Goal: Task Accomplishment & Management: Use online tool/utility

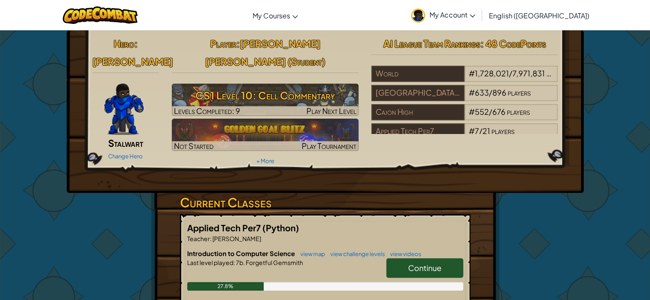
click at [479, 9] on link "My Account" at bounding box center [443, 15] width 73 height 27
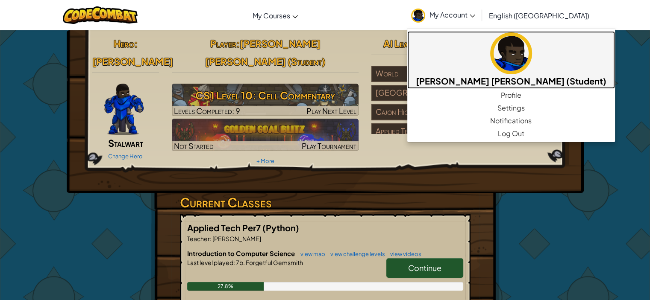
click at [523, 60] on img at bounding box center [511, 53] width 42 height 42
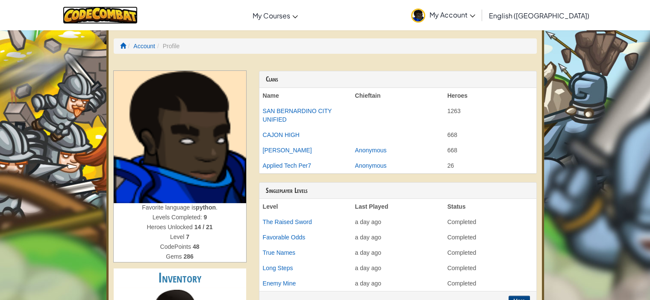
click at [118, 14] on img at bounding box center [100, 15] width 75 height 18
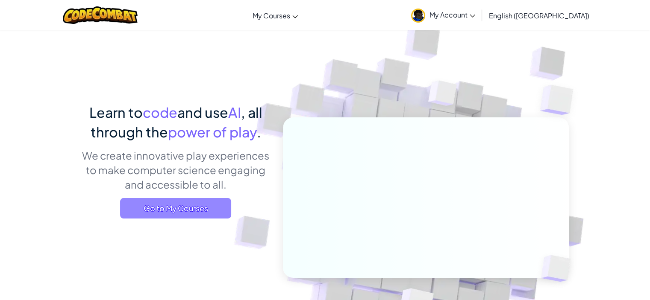
click at [127, 203] on span "Go to My Courses" at bounding box center [175, 208] width 111 height 21
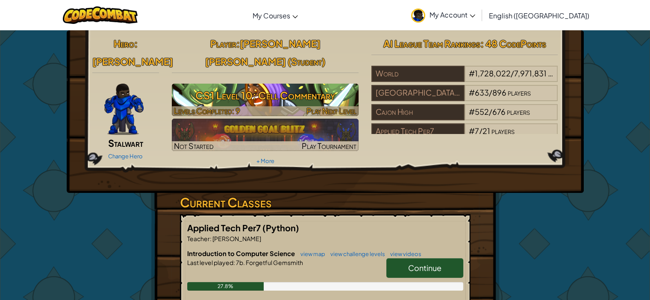
click at [244, 86] on h3 "CS1 Level 10: Cell Commentary" at bounding box center [265, 95] width 187 height 19
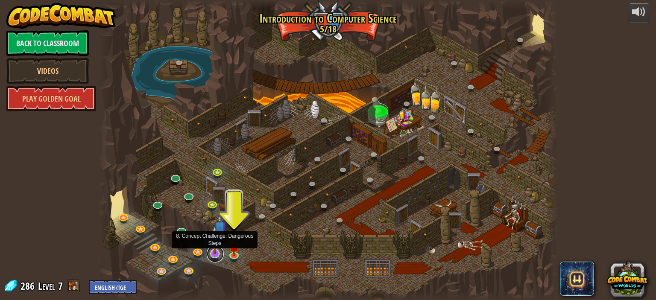
click at [216, 254] on link at bounding box center [215, 254] width 17 height 17
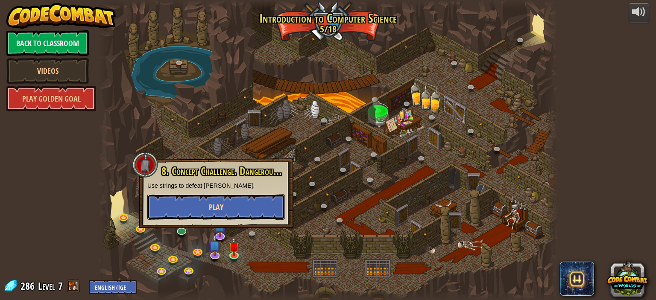
click at [205, 208] on button "Play" at bounding box center [216, 207] width 138 height 26
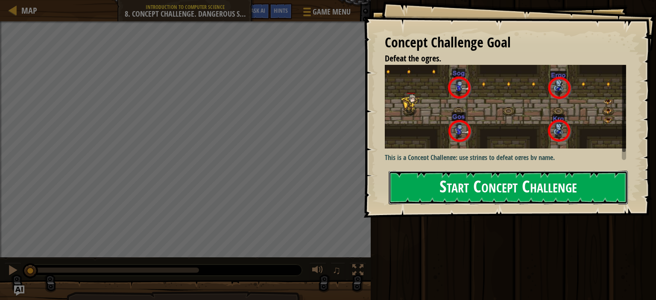
click at [569, 181] on button "Start Concept Challenge" at bounding box center [508, 188] width 239 height 34
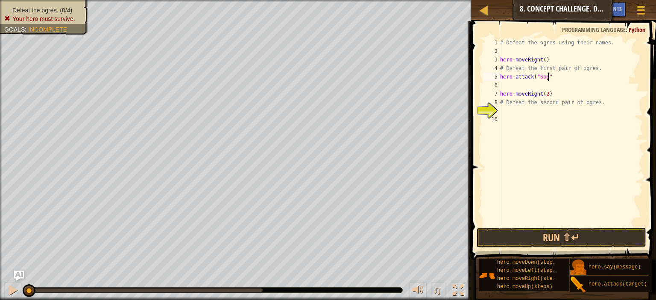
scroll to position [4, 3]
click at [524, 76] on div "# Defeat the ogres using their names. hero . moveRight ( ) # Defeat the first p…" at bounding box center [570, 140] width 145 height 205
type textarea "hero.attack("Sog")"
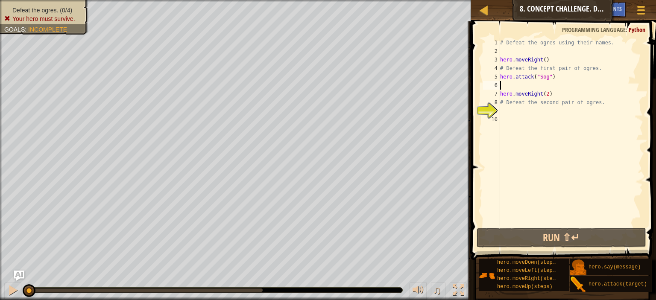
scroll to position [4, 0]
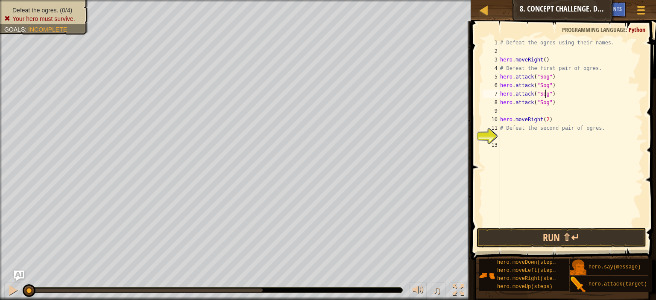
click at [545, 95] on div "# Defeat the ogres using their names. hero . moveRight ( ) # Defeat the first p…" at bounding box center [570, 140] width 145 height 205
type textarea "hero.attack("Gos")"
click at [543, 108] on div "# Defeat the ogres using their names. hero . moveRight ( ) # Defeat the first p…" at bounding box center [570, 140] width 145 height 205
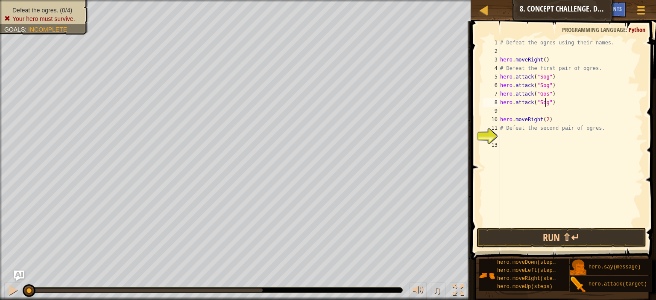
click at [545, 103] on div "# Defeat the ogres using their names. hero . moveRight ( ) # Defeat the first p…" at bounding box center [570, 140] width 145 height 205
type textarea "hero.attack("Gos")"
click at [535, 114] on div "# Defeat the ogres using their names. hero . moveRight ( ) # Defeat the first p…" at bounding box center [570, 140] width 145 height 205
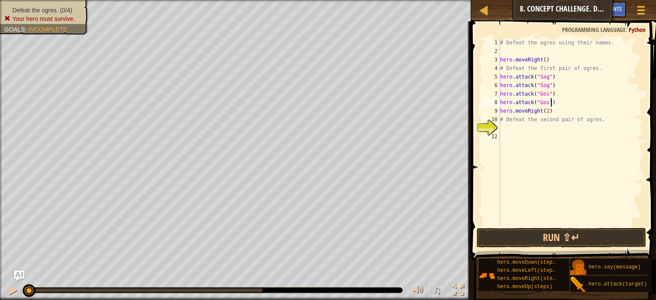
click at [552, 110] on div "# Defeat the ogres using their names. hero . moveRight ( ) # Defeat the first p…" at bounding box center [570, 140] width 145 height 205
type textarea "hero.moveRight(2)"
click at [557, 129] on div "# Defeat the ogres using their names. hero . moveRight ( ) # Defeat the first p…" at bounding box center [570, 140] width 145 height 205
type textarea "h"
type textarea "# Defeat the second pair of ogres."
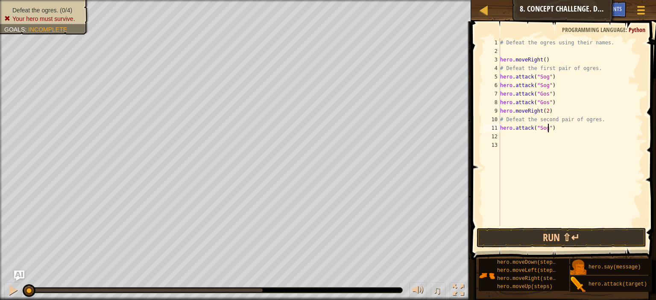
click at [548, 129] on div "# Defeat the ogres using their names. hero . moveRight ( ) # Defeat the first p…" at bounding box center [570, 140] width 145 height 205
click at [545, 129] on div "# Defeat the ogres using their names. hero . moveRight ( ) # Defeat the first p…" at bounding box center [570, 140] width 145 height 205
type textarea "hero.attack("Ergo")"
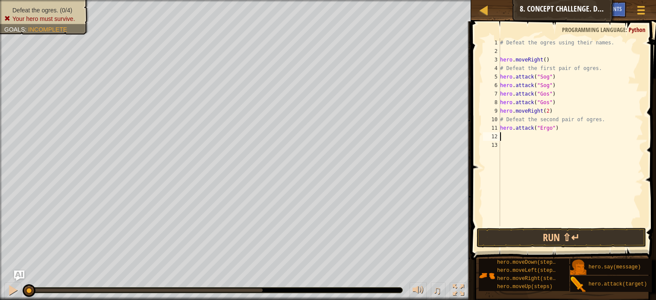
click at [542, 135] on div "# Defeat the ogres using their names. hero . moveRight ( ) # Defeat the first p…" at bounding box center [570, 140] width 145 height 205
click at [535, 128] on div "# Defeat the ogres using their names. hero . moveRight ( ) # Defeat the first p…" at bounding box center [570, 140] width 145 height 205
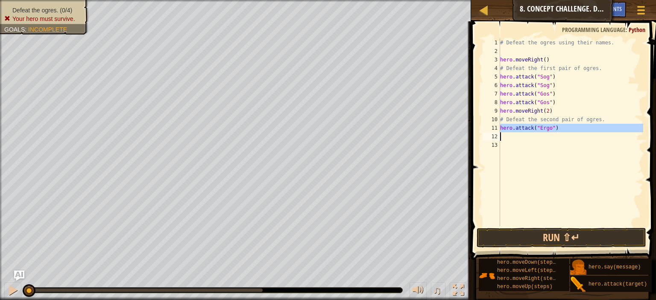
type textarea "hero.attack("Ergo")"
click at [536, 138] on div "# Defeat the ogres using their names. hero . moveRight ( ) # Defeat the first p…" at bounding box center [570, 132] width 145 height 188
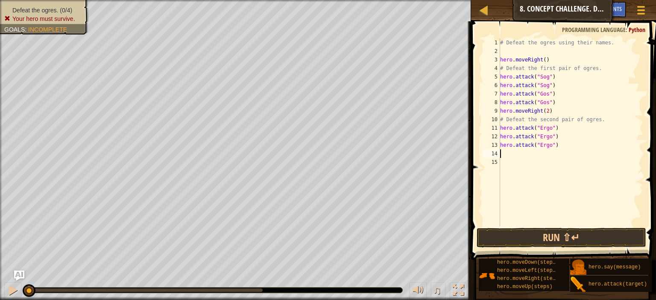
click at [513, 163] on div "# Defeat the ogres using their names. hero . moveRight ( ) # Defeat the first p…" at bounding box center [570, 140] width 145 height 205
click at [548, 147] on div "# Defeat the ogres using their names. hero . moveRight ( ) # Defeat the first p…" at bounding box center [570, 140] width 145 height 205
click at [544, 149] on div "# Defeat the ogres using their names. hero . moveRight ( ) # Defeat the first p…" at bounding box center [570, 140] width 145 height 205
click at [537, 146] on div "# Defeat the ogres using their names. hero . moveRight ( ) # Defeat the first p…" at bounding box center [570, 140] width 145 height 205
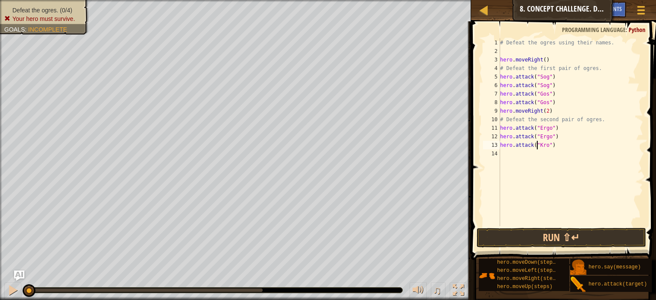
click at [537, 146] on div "# Defeat the ogres using their names. hero . moveRight ( ) # Defeat the first p…" at bounding box center [570, 140] width 145 height 205
type textarea "hero.attack("Kro")"
paste textarea
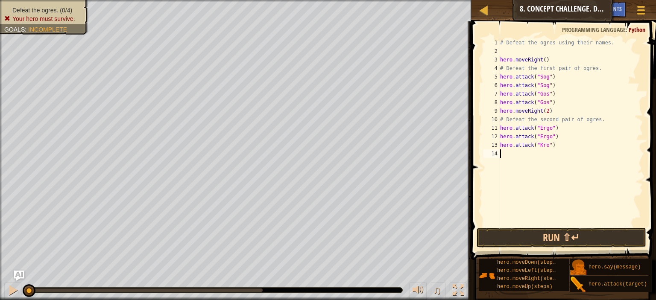
paste textarea "hero.attack("Kro")"
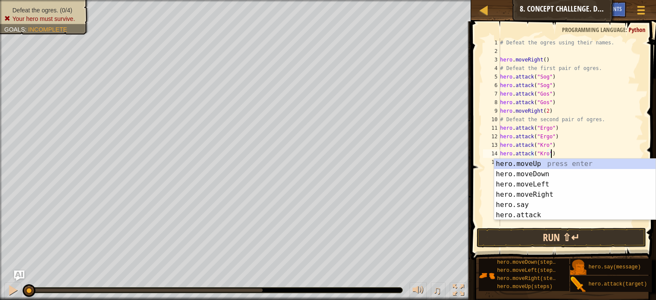
type textarea "hero.attack("Kro")"
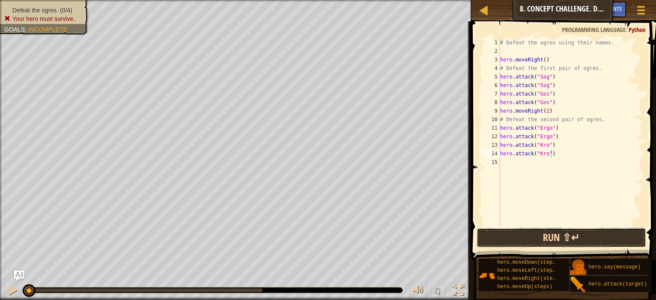
click at [570, 238] on button "Run ⇧↵" at bounding box center [562, 238] width 170 height 20
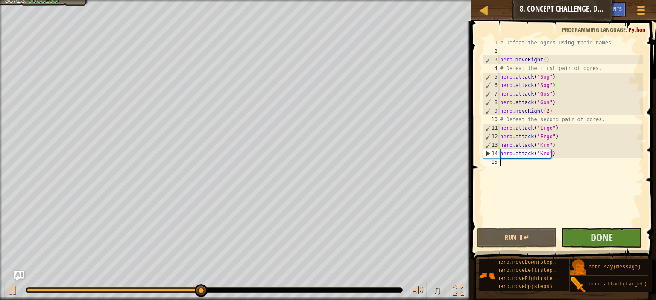
click at [541, 161] on div "# Defeat the ogres using their names. hero . moveRight ( ) # Defeat the first p…" at bounding box center [570, 140] width 145 height 205
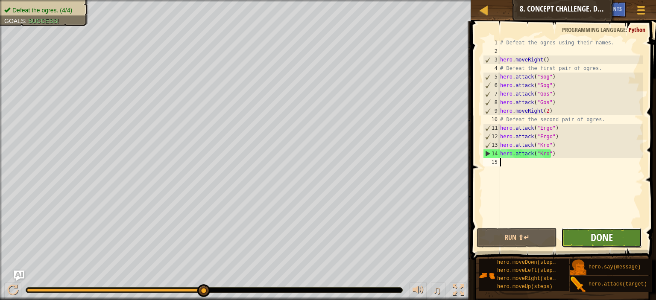
click at [595, 242] on span "Done" at bounding box center [602, 238] width 22 height 14
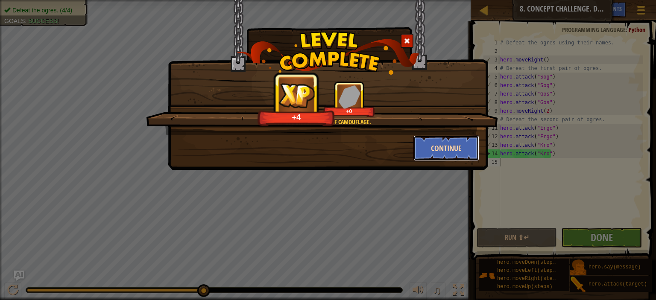
click at [449, 140] on button "Continue" at bounding box center [446, 148] width 66 height 26
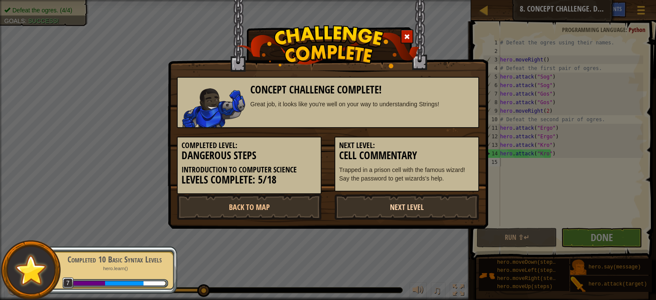
click at [403, 209] on link "Next Level" at bounding box center [406, 207] width 145 height 26
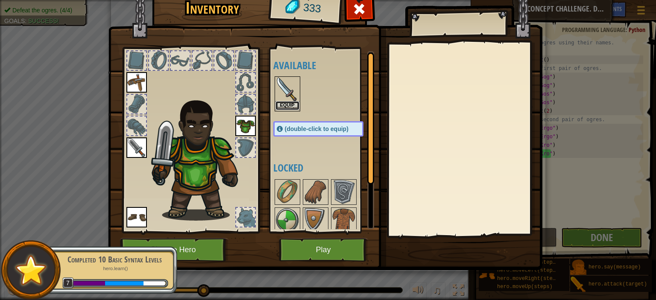
click at [277, 102] on button "Equip" at bounding box center [288, 105] width 24 height 9
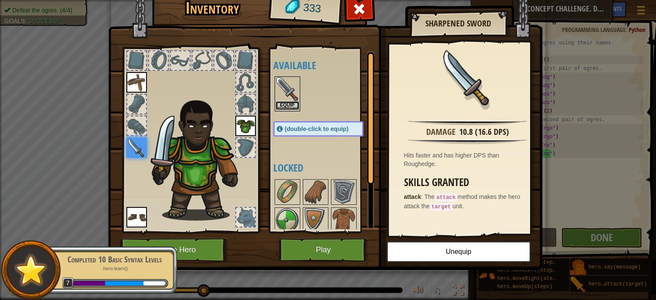
click at [290, 104] on button "Equip" at bounding box center [288, 105] width 24 height 9
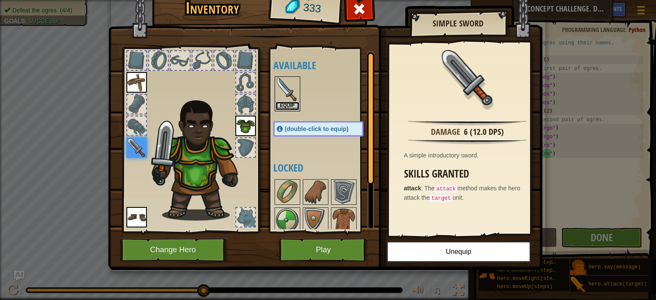
click at [290, 104] on button "Equip" at bounding box center [288, 106] width 24 height 9
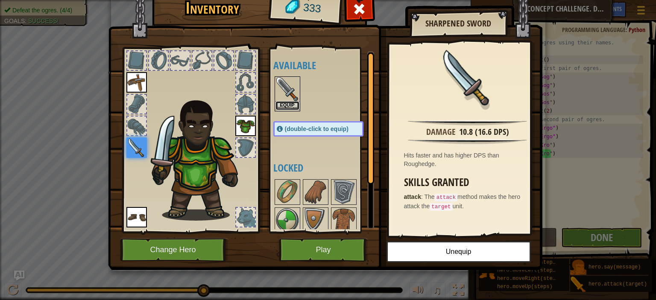
click at [290, 104] on button "Equip" at bounding box center [288, 105] width 24 height 9
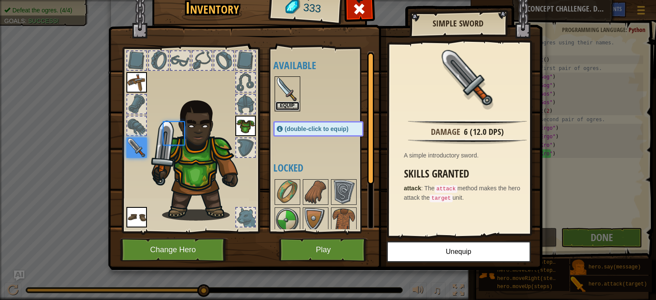
click at [290, 104] on button "Equip" at bounding box center [288, 106] width 24 height 9
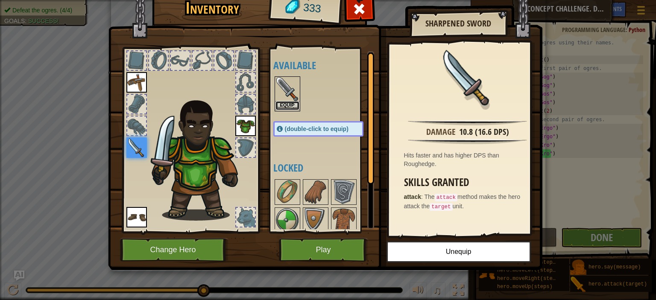
click at [290, 104] on button "Equip" at bounding box center [288, 105] width 24 height 9
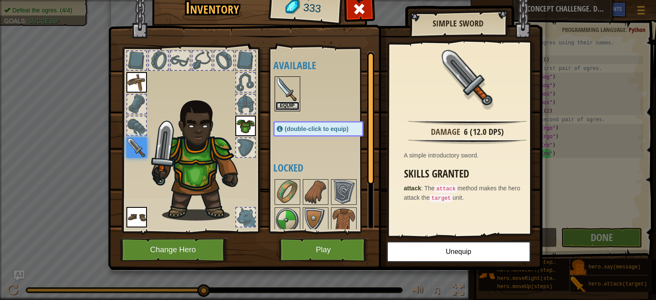
click at [290, 104] on button "Equip" at bounding box center [288, 106] width 24 height 9
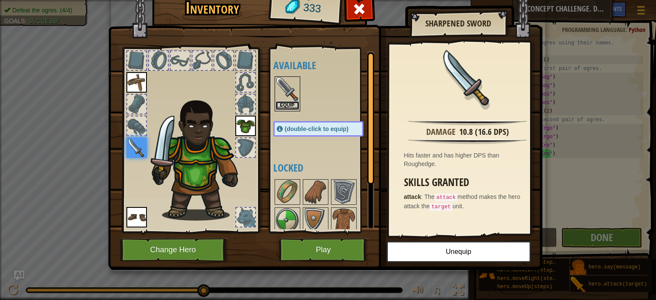
click at [290, 104] on button "Equip" at bounding box center [288, 105] width 24 height 9
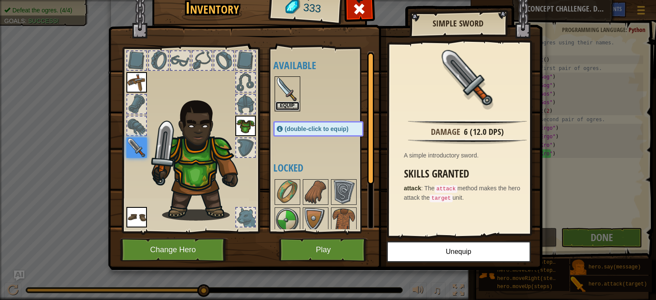
click at [290, 104] on button "Equip" at bounding box center [288, 106] width 24 height 9
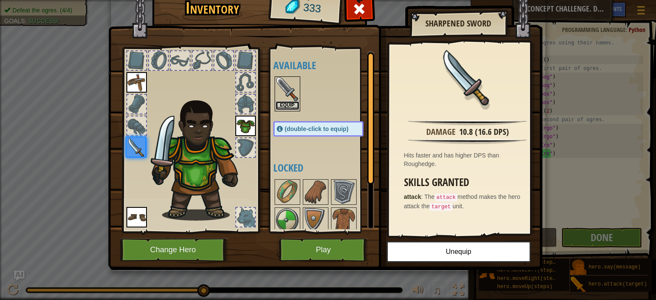
click at [290, 104] on button "Equip" at bounding box center [288, 105] width 24 height 9
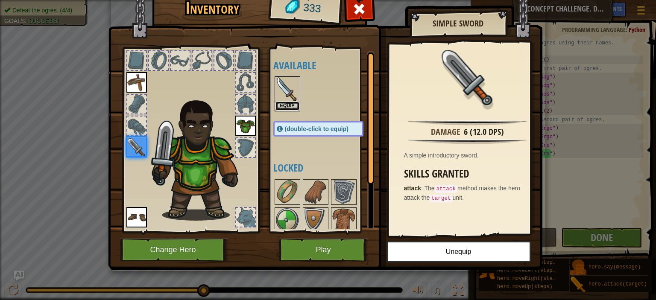
click at [290, 104] on button "Equip" at bounding box center [288, 106] width 24 height 9
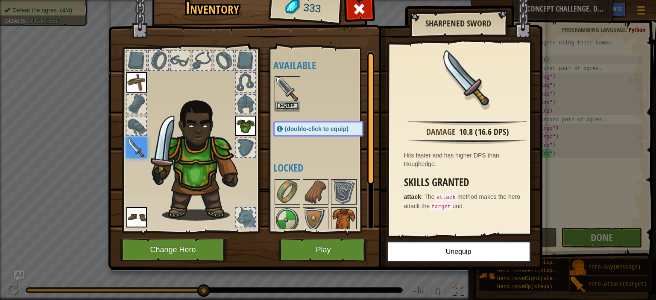
click at [345, 208] on img at bounding box center [344, 220] width 24 height 24
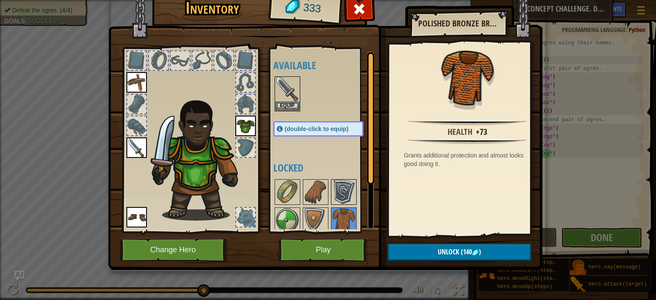
click at [341, 195] on img at bounding box center [344, 192] width 24 height 24
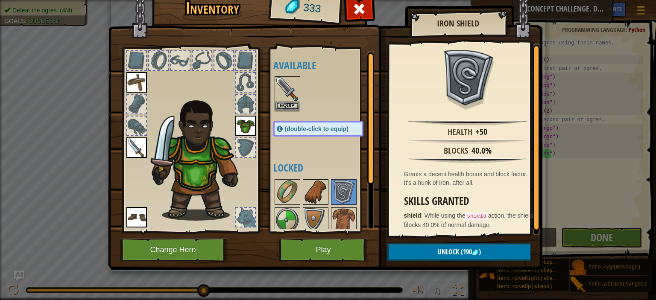
click at [325, 191] on img at bounding box center [316, 192] width 24 height 24
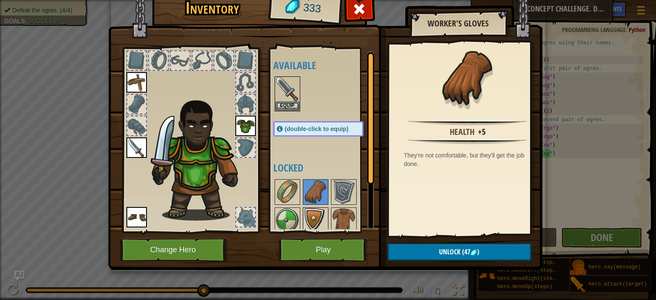
click at [311, 221] on img at bounding box center [316, 220] width 24 height 24
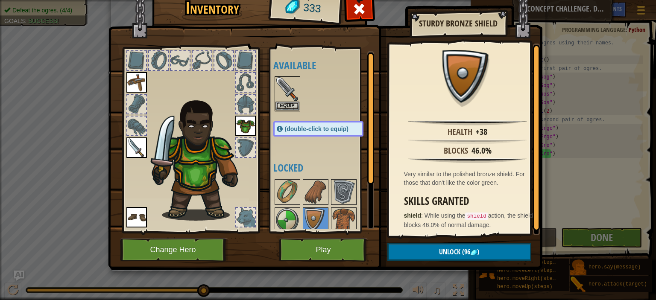
click at [133, 119] on div at bounding box center [136, 126] width 19 height 19
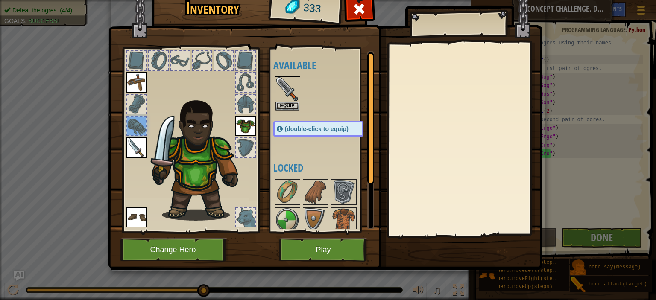
click at [133, 110] on div at bounding box center [136, 104] width 19 height 19
click at [328, 238] on button "Play" at bounding box center [323, 249] width 89 height 23
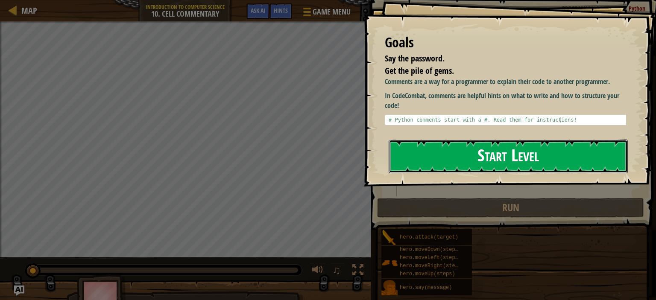
drag, startPoint x: 471, startPoint y: 144, endPoint x: 440, endPoint y: 153, distance: 31.6
click at [440, 153] on button "Start Level" at bounding box center [508, 157] width 239 height 34
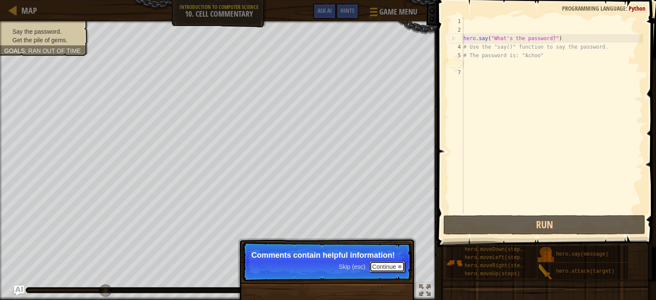
click at [387, 267] on button "Continue" at bounding box center [386, 266] width 35 height 11
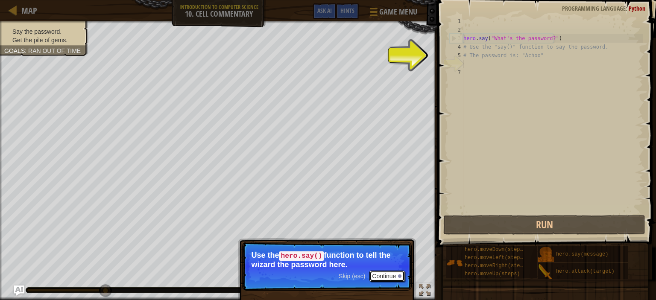
click at [386, 271] on button "Continue" at bounding box center [386, 276] width 35 height 11
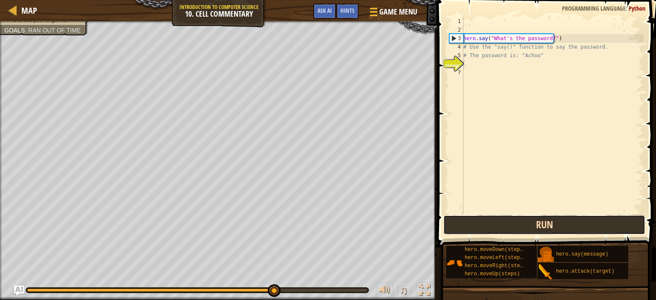
click at [512, 229] on button "Run" at bounding box center [544, 225] width 202 height 20
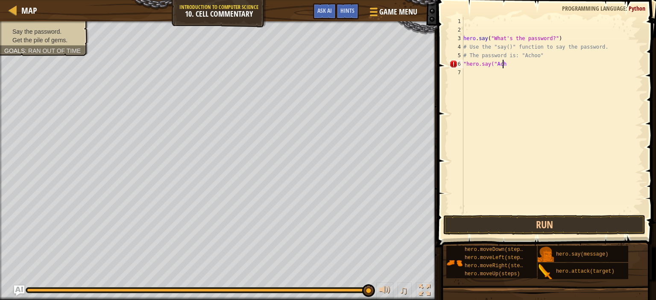
scroll to position [4, 3]
type textarea ""hero.say("Achoo")"
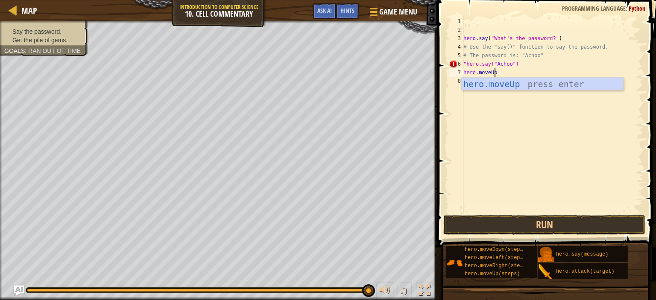
scroll to position [4, 2]
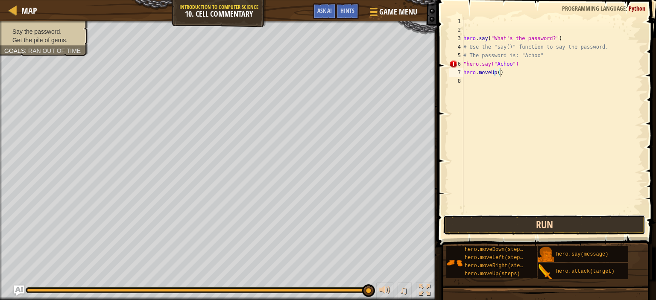
click at [543, 223] on button "Run" at bounding box center [544, 225] width 202 height 20
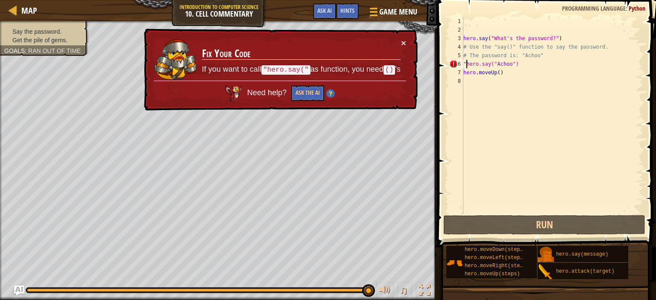
click at [466, 64] on div "hero . say ( "What's the password?" ) # Use the "say()" function to say the pas…" at bounding box center [553, 124] width 182 height 214
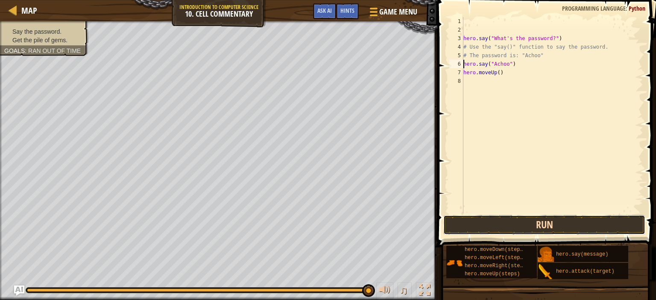
click at [522, 220] on button "Run" at bounding box center [544, 225] width 202 height 20
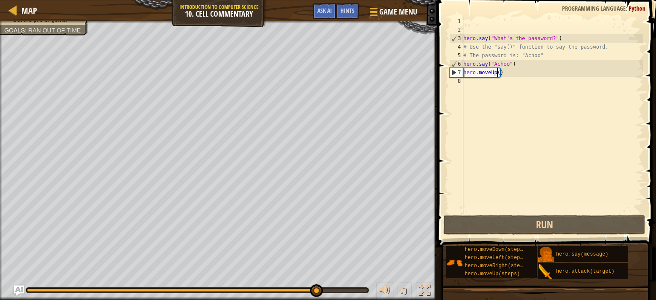
click at [496, 70] on div "hero . say ( "What's the password?" ) # Use the "say()" function to say the pas…" at bounding box center [553, 124] width 182 height 214
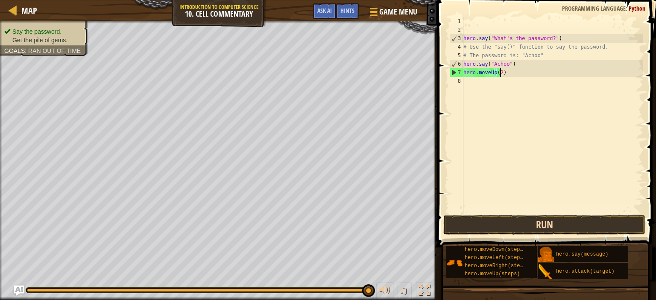
type textarea "hero.moveUp(2)"
click at [538, 220] on button "Run" at bounding box center [544, 225] width 202 height 20
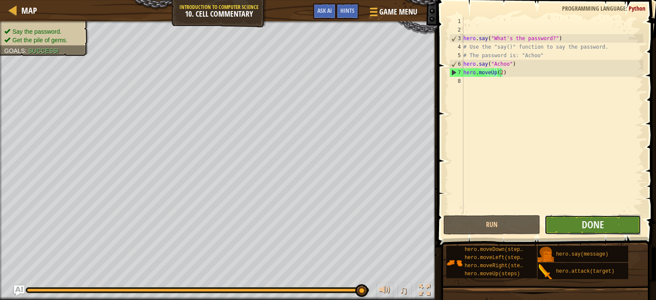
click at [562, 220] on button "Done" at bounding box center [593, 225] width 97 height 20
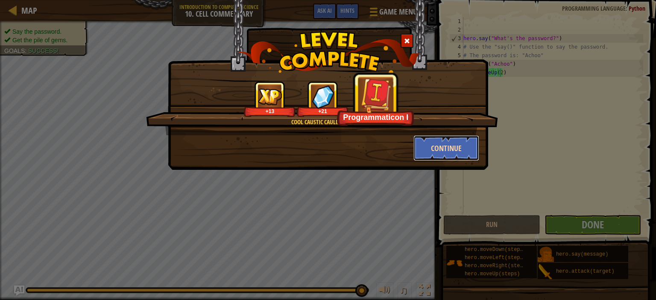
click at [440, 147] on button "Continue" at bounding box center [446, 148] width 66 height 26
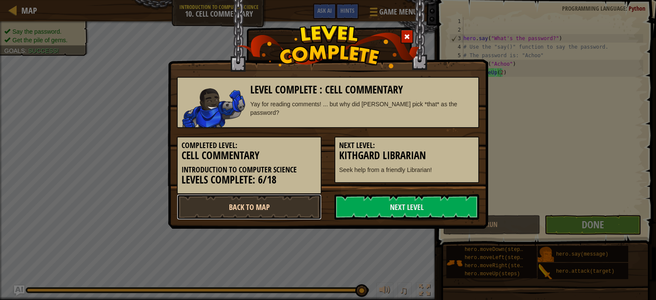
click at [280, 204] on link "Back to Map" at bounding box center [249, 207] width 145 height 26
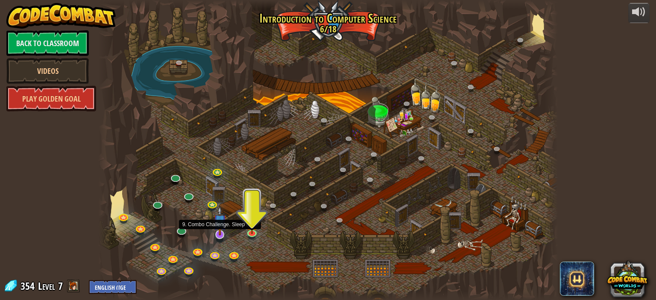
click at [217, 232] on img at bounding box center [220, 220] width 13 height 29
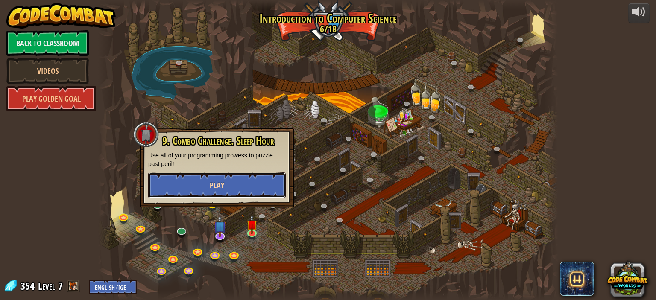
click at [228, 178] on button "Play" at bounding box center [217, 186] width 138 height 26
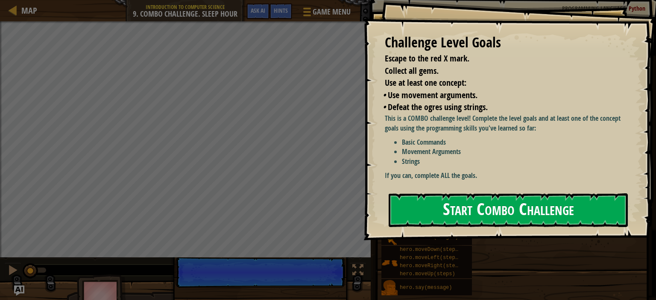
click at [446, 201] on button "Start Combo Challenge" at bounding box center [508, 210] width 239 height 34
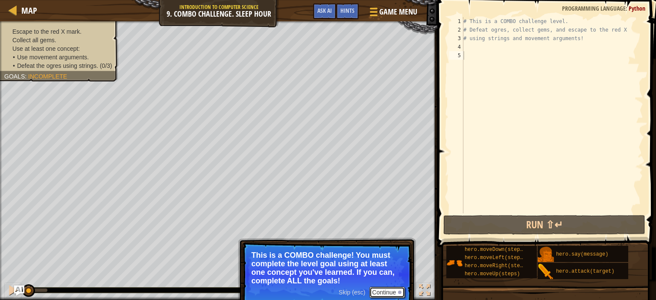
click at [378, 290] on button "Continue" at bounding box center [386, 292] width 35 height 11
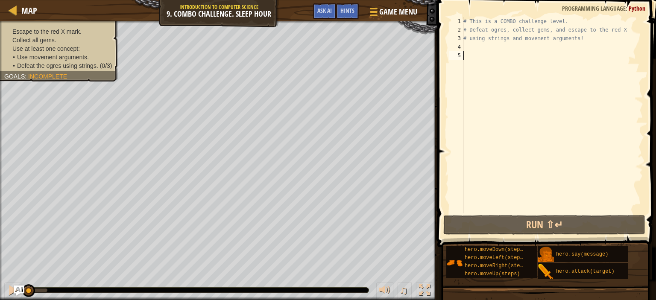
click at [518, 55] on div "# This is a COMBO challenge level. # Defeat [PERSON_NAME], collect gems, and es…" at bounding box center [553, 124] width 182 height 214
click at [499, 41] on div "# This is a COMBO challenge level. # Defeat [PERSON_NAME], collect gems, and es…" at bounding box center [553, 124] width 182 height 214
type textarea "# using strings and movement arguments!"
click at [500, 46] on div "# This is a COMBO challenge level. # Defeat [PERSON_NAME], collect gems, and es…" at bounding box center [553, 124] width 182 height 214
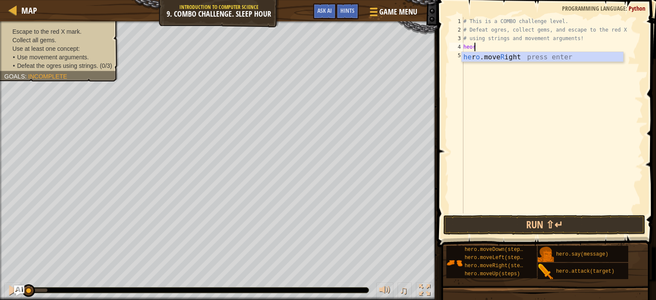
scroll to position [4, 0]
type textarea "heor"
click at [53, 73] on span "Incomplete" at bounding box center [47, 76] width 39 height 7
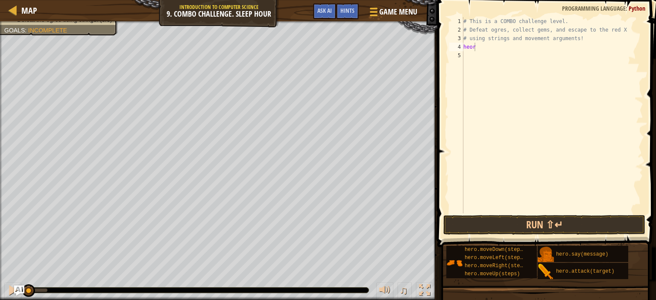
click at [526, 88] on div "# This is a COMBO challenge level. # Defeat [PERSON_NAME], collect gems, and es…" at bounding box center [553, 124] width 182 height 214
click at [521, 57] on div "# This is a COMBO challenge level. # Defeat [PERSON_NAME], collect gems, and es…" at bounding box center [553, 124] width 182 height 214
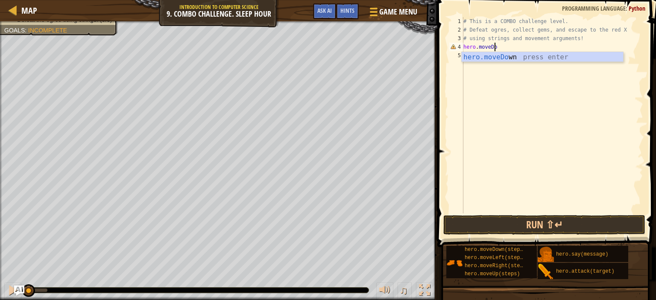
scroll to position [4, 2]
type textarea "hero.moveDown"
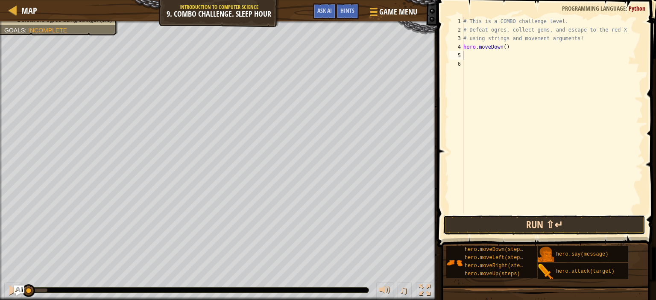
click at [506, 226] on button "Run ⇧↵" at bounding box center [544, 225] width 202 height 20
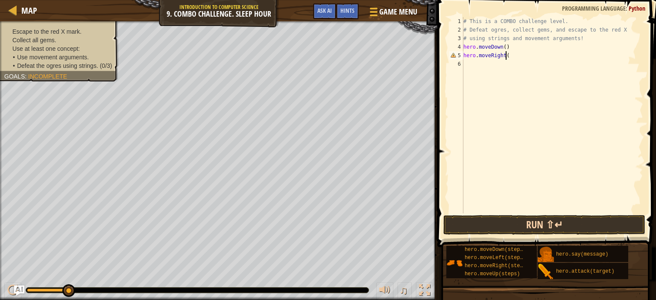
scroll to position [4, 3]
type textarea "hero.moveRight(2)"
click at [514, 90] on div "# This is a COMBO challenge level. # Defeat [PERSON_NAME], collect gems, and es…" at bounding box center [553, 124] width 182 height 214
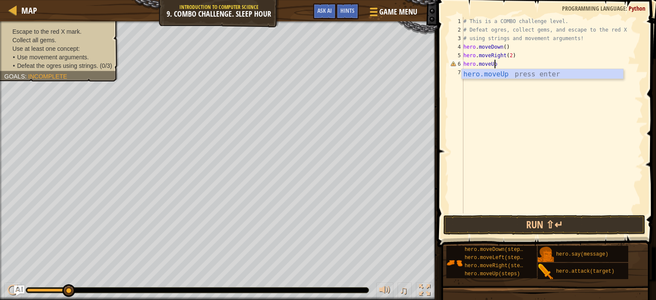
type textarea "hero.moveUp()"
click at [463, 73] on div "7" at bounding box center [456, 72] width 14 height 9
click at [466, 72] on div "# This is a COMBO challenge level. # Defeat [PERSON_NAME], collect gems, and es…" at bounding box center [553, 124] width 182 height 214
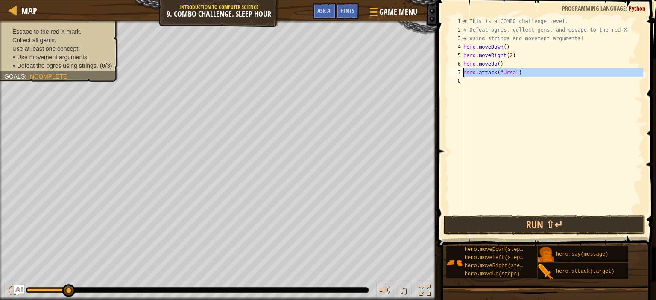
click at [466, 72] on div "# This is a COMBO challenge level. # Defeat [PERSON_NAME], collect gems, and es…" at bounding box center [553, 124] width 182 height 214
type textarea "hero.attack("Ursa")"
click at [468, 83] on div "# This is a COMBO challenge level. # Defeat [PERSON_NAME], collect gems, and es…" at bounding box center [553, 115] width 182 height 196
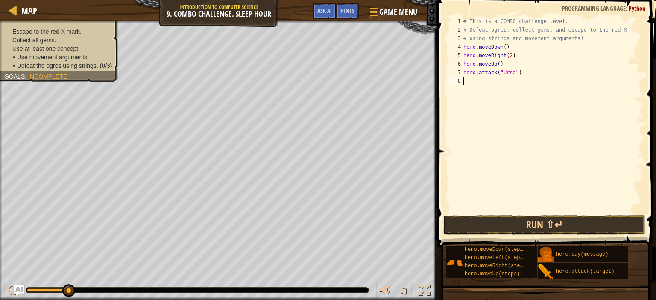
scroll to position [4, 0]
paste textarea "h"
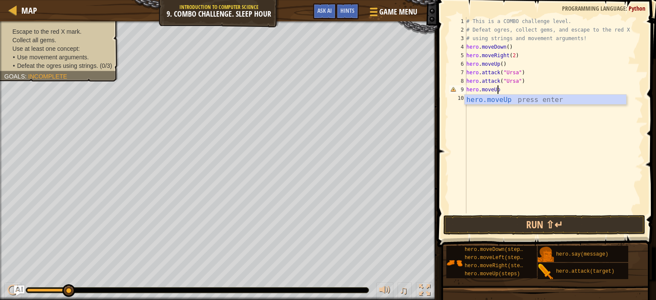
scroll to position [4, 2]
type textarea "hero.moveUp()"
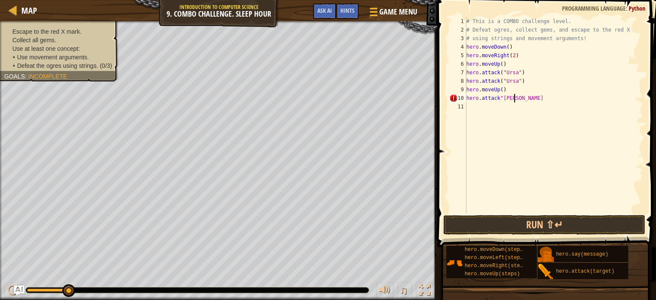
scroll to position [4, 3]
click at [495, 98] on div "# This is a COMBO challenge level. # Defeat [PERSON_NAME], collect gems, and es…" at bounding box center [554, 124] width 179 height 214
click at [496, 98] on div "# This is a COMBO challenge level. # Defeat [PERSON_NAME], collect gems, and es…" at bounding box center [554, 124] width 179 height 214
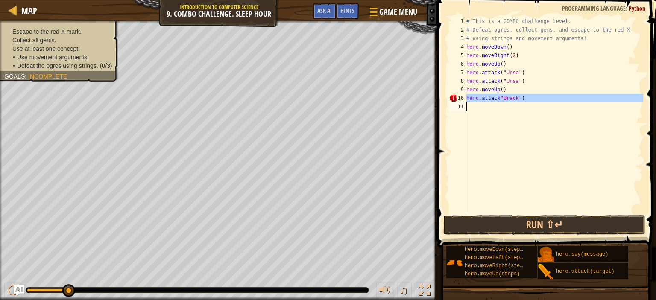
click at [498, 99] on div "# This is a COMBO challenge level. # Defeat [PERSON_NAME], collect gems, and es…" at bounding box center [554, 115] width 179 height 196
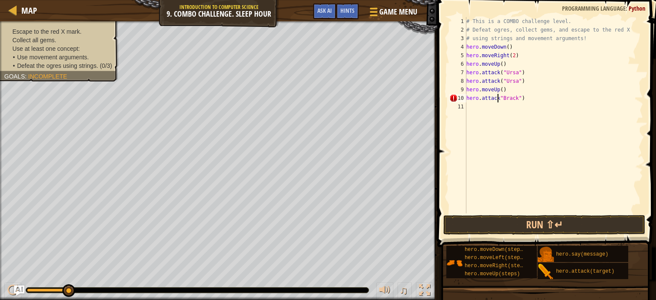
type textarea "hero.attack("Brack")"
click at [517, 127] on div "# This is a COMBO challenge level. # Defeat [PERSON_NAME], collect gems, and es…" at bounding box center [554, 124] width 179 height 214
click at [490, 99] on div "# This is a COMBO challenge level. # Defeat [PERSON_NAME], collect gems, and es…" at bounding box center [554, 124] width 179 height 214
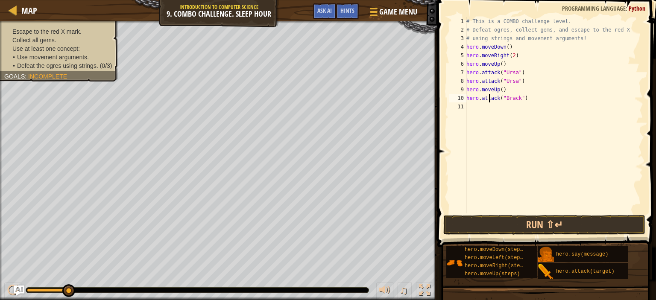
click at [490, 99] on div "# This is a COMBO challenge level. # Defeat [PERSON_NAME], collect gems, and es…" at bounding box center [554, 124] width 179 height 214
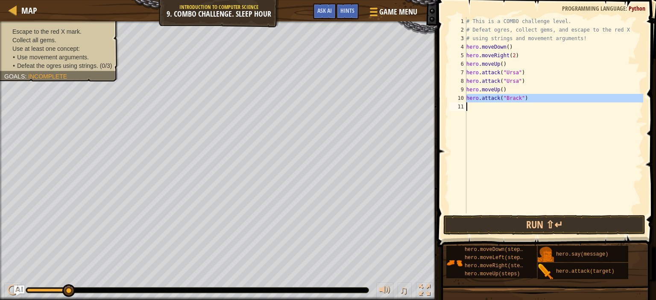
type textarea "hero.attack("Brack")"
click at [490, 109] on div "# This is a COMBO challenge level. # Defeat [PERSON_NAME], collect gems, and es…" at bounding box center [554, 115] width 179 height 196
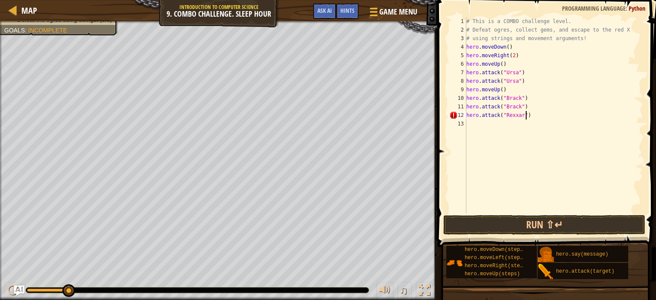
scroll to position [4, 4]
click at [501, 116] on div "# This is a COMBO challenge level. # Defeat [PERSON_NAME], collect gems, and es…" at bounding box center [554, 124] width 179 height 214
type textarea "hero.attack("Rexxar")"
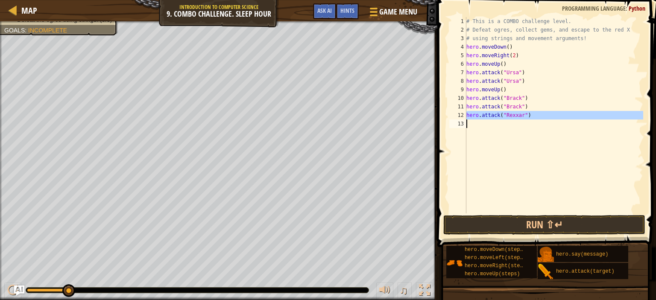
click at [619, 150] on div "# This is a COMBO challenge level. # Defeat [PERSON_NAME], collect gems, and es…" at bounding box center [554, 115] width 179 height 196
paste textarea "h"
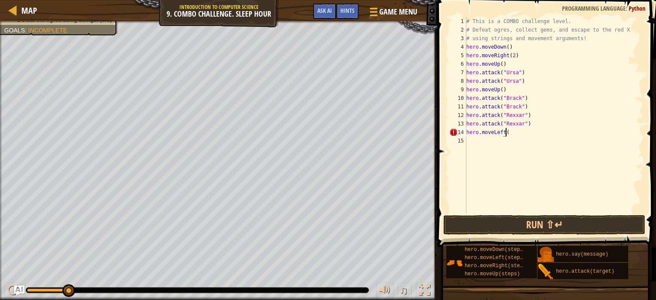
scroll to position [4, 3]
type textarea "hero.moveLeft(2)"
type textarea "hero.moveRight(3)"
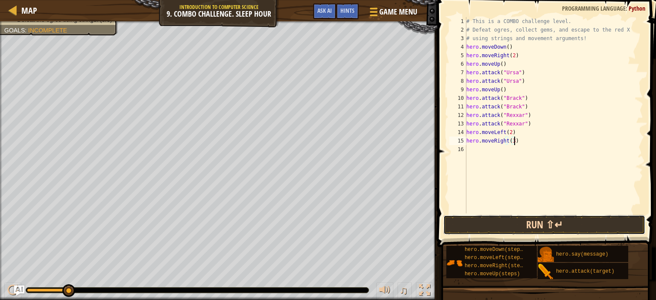
click at [528, 222] on button "Run ⇧↵" at bounding box center [544, 225] width 202 height 20
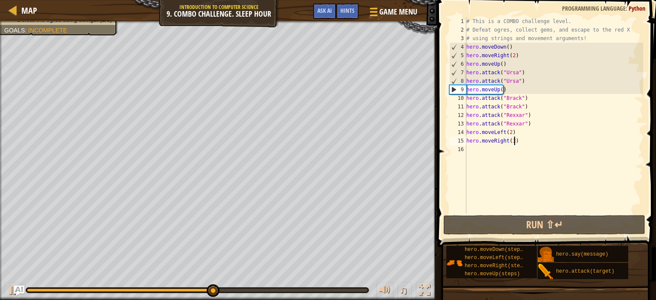
click at [541, 184] on div "# This is a COMBO challenge level. # Defeat [PERSON_NAME], collect gems, and es…" at bounding box center [554, 124] width 179 height 214
click at [488, 237] on span at bounding box center [548, 111] width 226 height 273
click at [9, 288] on div at bounding box center [12, 290] width 11 height 11
click at [559, 132] on div "# This is a COMBO challenge level. # Defeat [PERSON_NAME], collect gems, and es…" at bounding box center [554, 124] width 179 height 214
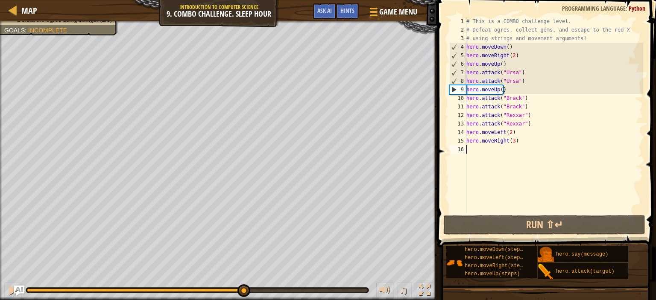
type textarea "hero.moveLeft(2)"
click at [649, 91] on span at bounding box center [548, 111] width 226 height 273
click at [524, 145] on div "# This is a COMBO challenge level. # Defeat [PERSON_NAME], collect gems, and es…" at bounding box center [554, 124] width 179 height 214
click at [538, 104] on div "# This is a COMBO challenge level. # Defeat [PERSON_NAME], collect gems, and es…" at bounding box center [554, 124] width 179 height 214
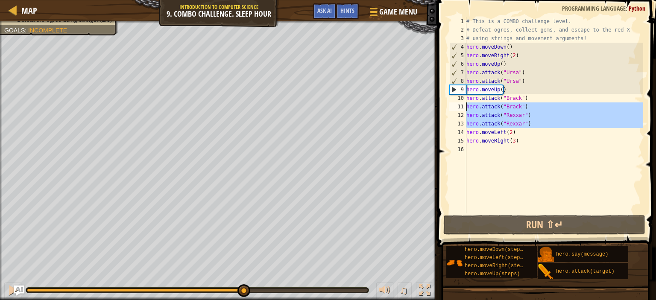
drag, startPoint x: 461, startPoint y: 123, endPoint x: 459, endPoint y: 103, distance: 19.8
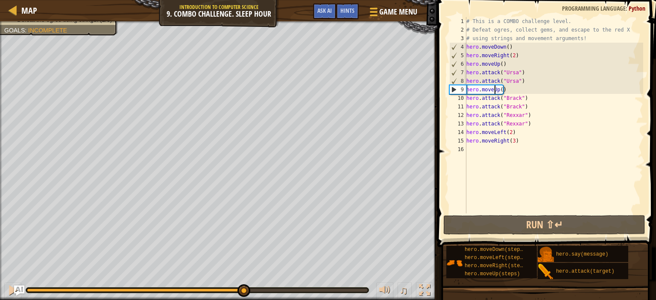
click at [495, 91] on div "# This is a COMBO challenge level. # Defeat [PERSON_NAME], collect gems, and es…" at bounding box center [554, 124] width 179 height 214
click at [495, 90] on div "# This is a COMBO challenge level. # Defeat [PERSON_NAME], collect gems, and es…" at bounding box center [554, 124] width 179 height 214
click at [496, 88] on div "# This is a COMBO challenge level. # Defeat [PERSON_NAME], collect gems, and es…" at bounding box center [554, 124] width 179 height 214
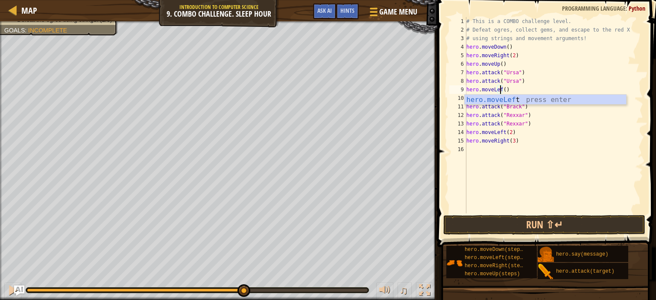
scroll to position [4, 3]
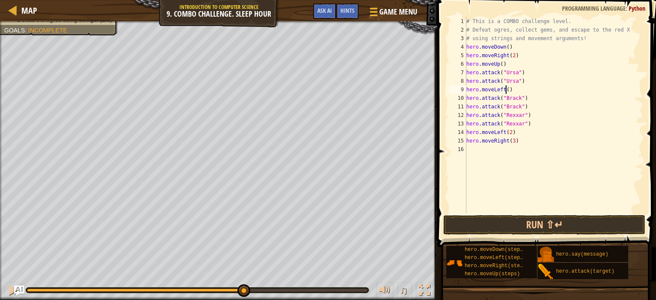
click at [506, 88] on div "# This is a COMBO challenge level. # Defeat [PERSON_NAME], collect gems, and es…" at bounding box center [554, 124] width 179 height 214
click at [518, 99] on div "# This is a COMBO challenge level. # Defeat [PERSON_NAME], collect gems, and es…" at bounding box center [554, 124] width 179 height 214
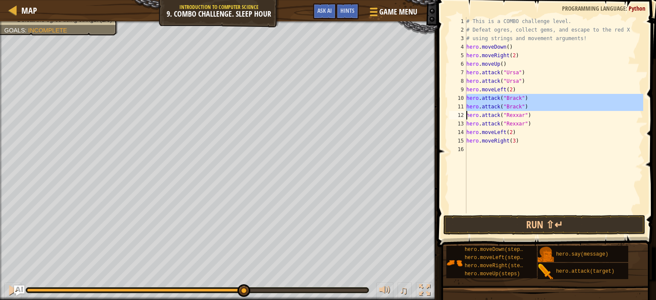
drag, startPoint x: 464, startPoint y: 97, endPoint x: 523, endPoint y: 107, distance: 59.3
click at [523, 107] on div "hero.attack("[PERSON_NAME]") 1 2 3 4 5 6 7 8 9 10 11 12 13 14 15 16 # This is a…" at bounding box center [546, 115] width 196 height 196
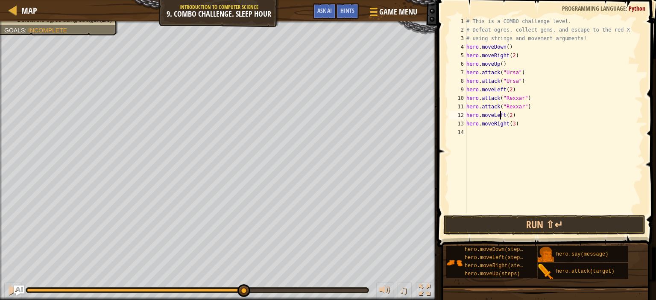
click at [501, 116] on div "# This is a COMBO challenge level. # Defeat [PERSON_NAME], collect gems, and es…" at bounding box center [554, 124] width 179 height 214
click at [504, 114] on div "# This is a COMBO challenge level. # Defeat [PERSON_NAME], collect gems, and es…" at bounding box center [554, 124] width 179 height 214
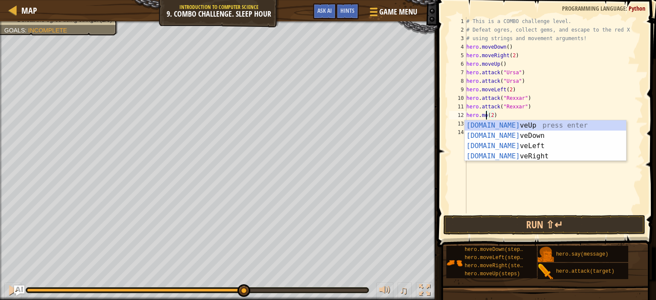
click at [511, 129] on div "[DOMAIN_NAME] veUp press enter [DOMAIN_NAME] veDown press enter [DOMAIN_NAME] v…" at bounding box center [545, 151] width 161 height 62
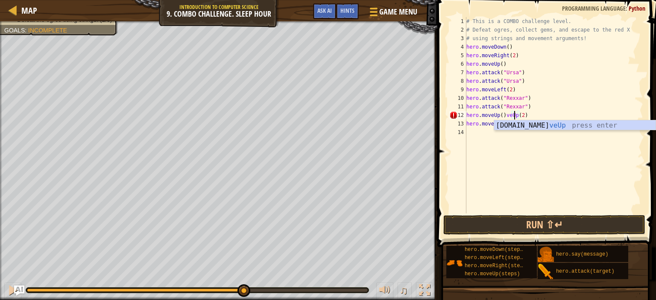
scroll to position [4, 4]
click at [528, 115] on div "# This is a COMBO challenge level. # Defeat [PERSON_NAME], collect gems, and es…" at bounding box center [554, 124] width 179 height 214
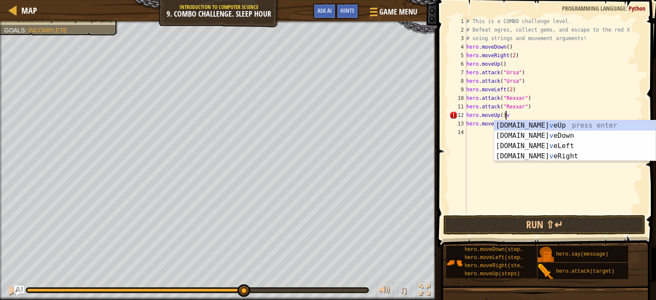
type textarea "hero.moveUp()"
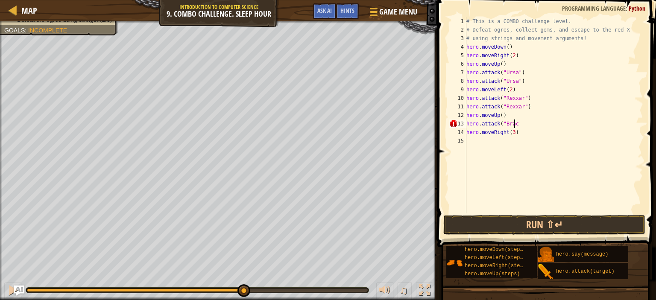
scroll to position [4, 3]
type textarea "hero.attack("Brack")"
click at [519, 138] on div "# This is a COMBO challenge level. # Defeat [PERSON_NAME], collect gems, and es…" at bounding box center [554, 124] width 179 height 214
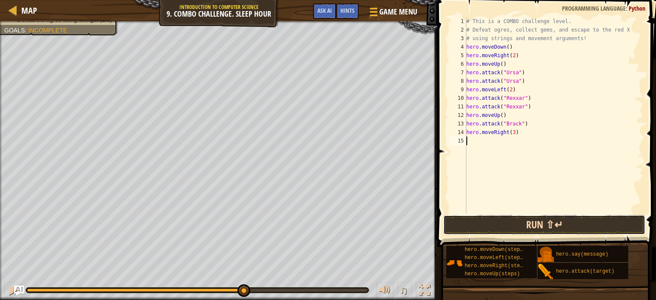
drag, startPoint x: 490, startPoint y: 224, endPoint x: 472, endPoint y: 220, distance: 19.3
click at [472, 218] on button "Run ⇧↵" at bounding box center [544, 225] width 202 height 20
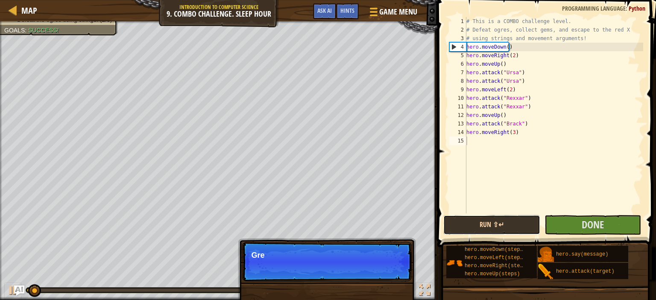
click at [472, 221] on button "Run ⇧↵" at bounding box center [491, 225] width 97 height 20
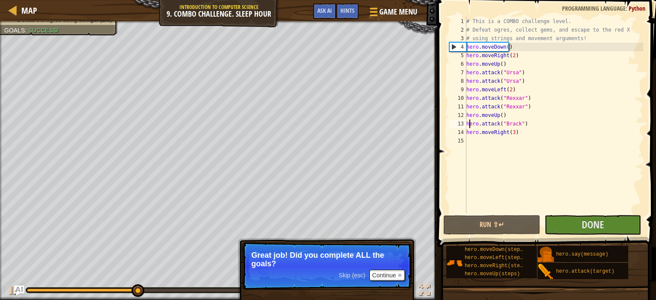
click at [470, 123] on div "# This is a COMBO challenge level. # Defeat [PERSON_NAME], collect gems, and es…" at bounding box center [554, 124] width 179 height 214
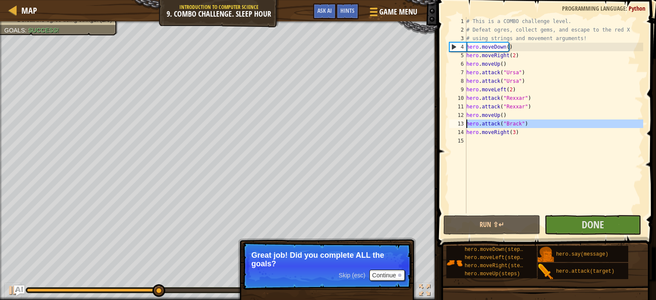
click at [534, 128] on div "# This is a COMBO challenge level. # Defeat [PERSON_NAME], collect gems, and es…" at bounding box center [554, 115] width 179 height 196
type textarea "hero.attack("Brack")"
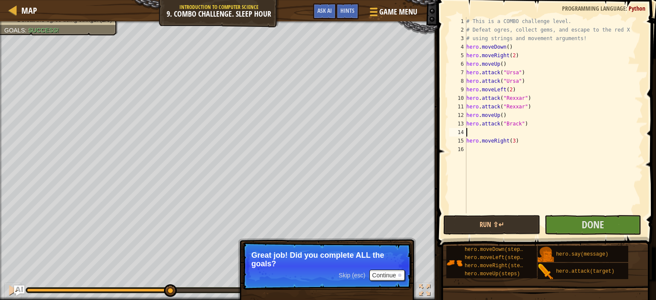
paste textarea "hero.attack("Brack")"
type textarea "hero.attack("Brack")"
click at [562, 226] on button "Done" at bounding box center [593, 225] width 97 height 20
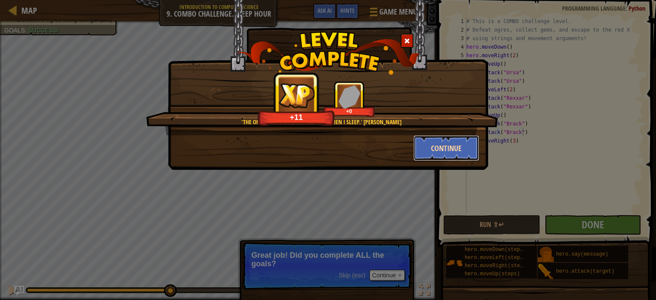
click at [449, 138] on button "Continue" at bounding box center [446, 148] width 66 height 26
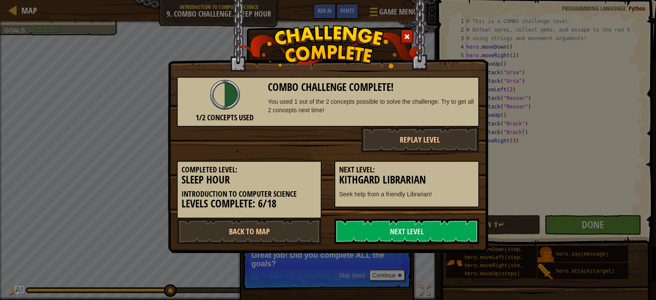
click at [417, 116] on div "Combo Challenge Complete! You used 1 out of the 2 concepts possible to solve th…" at bounding box center [371, 102] width 207 height 41
click at [417, 131] on button "Replay Level" at bounding box center [420, 140] width 119 height 26
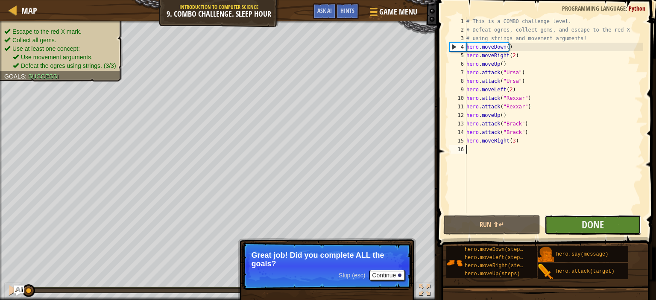
click at [574, 226] on button "Done" at bounding box center [593, 225] width 97 height 20
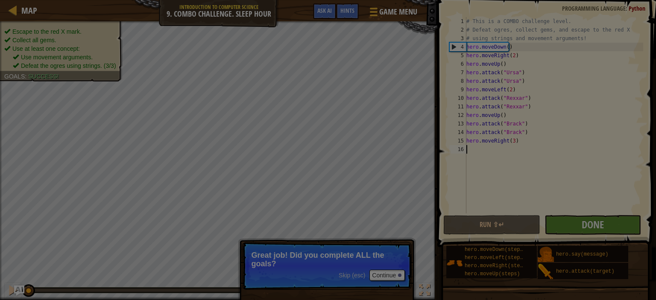
click at [574, 1] on body "Map Introduction to Computer Science 9. Combo Challenge. Sleep Hour Game Menu D…" at bounding box center [328, 0] width 656 height 1
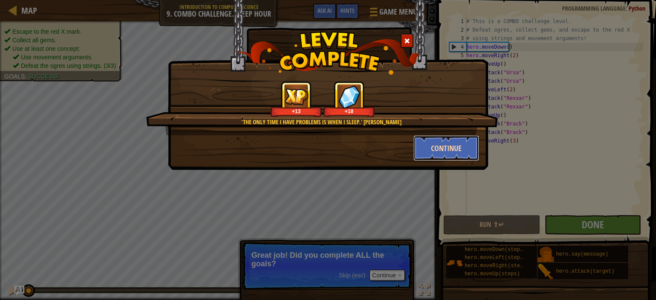
click at [434, 156] on button "Continue" at bounding box center [446, 148] width 66 height 26
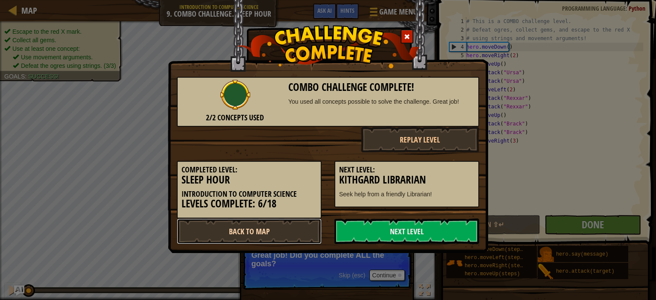
click at [296, 229] on link "Back to Map" at bounding box center [249, 232] width 145 height 26
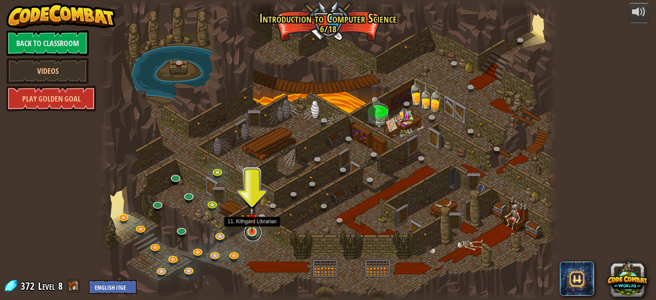
click at [248, 234] on link at bounding box center [252, 232] width 17 height 17
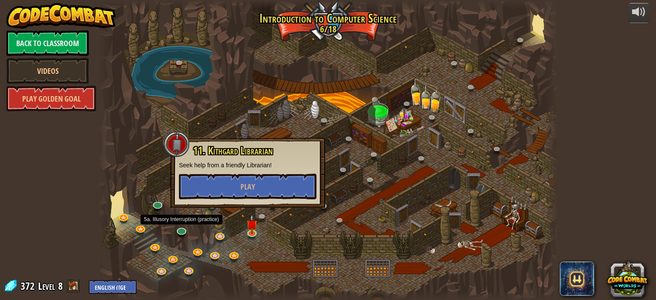
click at [162, 217] on div at bounding box center [328, 150] width 460 height 300
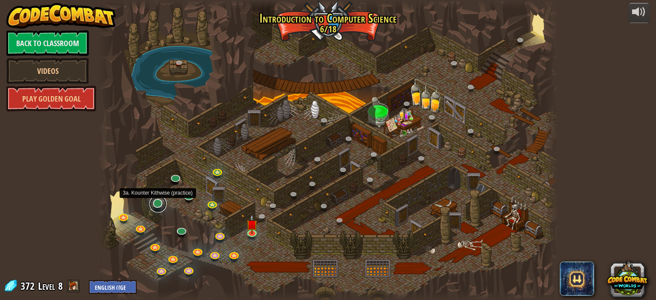
click at [154, 203] on link at bounding box center [158, 204] width 17 height 17
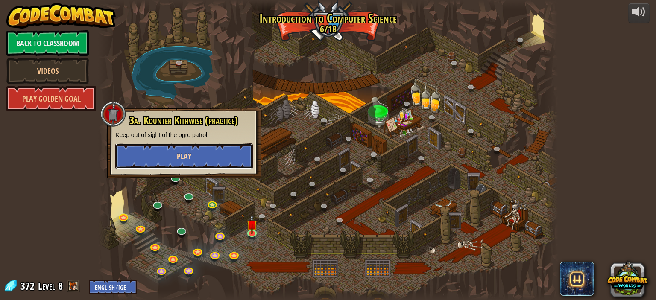
click at [182, 147] on button "Play" at bounding box center [184, 157] width 138 height 26
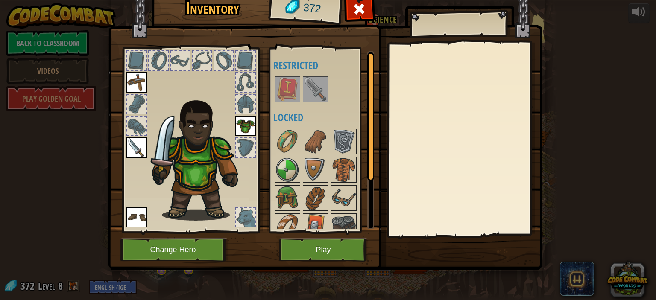
click at [285, 92] on img at bounding box center [288, 89] width 24 height 24
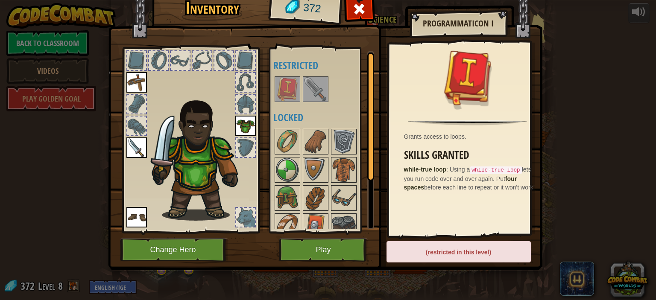
click at [309, 92] on img at bounding box center [316, 89] width 24 height 24
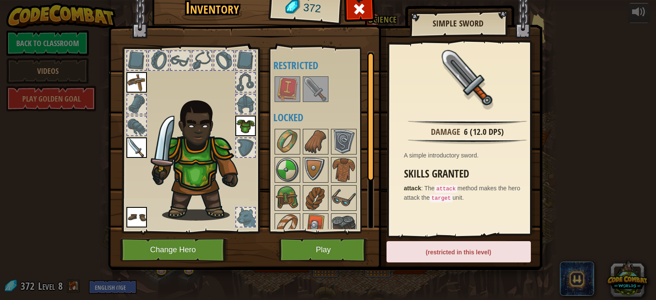
click at [303, 92] on div at bounding box center [316, 89] width 26 height 26
click at [299, 92] on div at bounding box center [288, 89] width 26 height 26
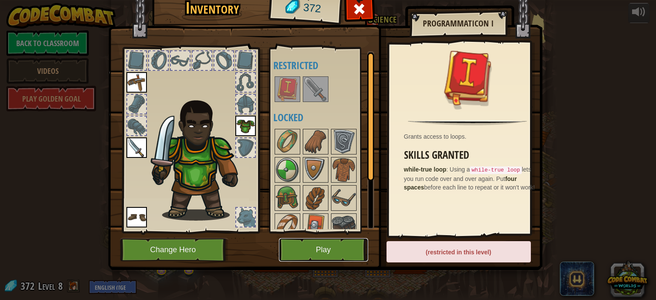
click at [314, 252] on button "Play" at bounding box center [323, 249] width 89 height 23
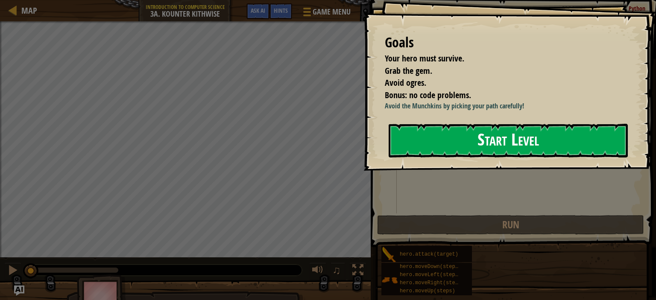
click at [465, 152] on button "Start Level" at bounding box center [508, 141] width 239 height 34
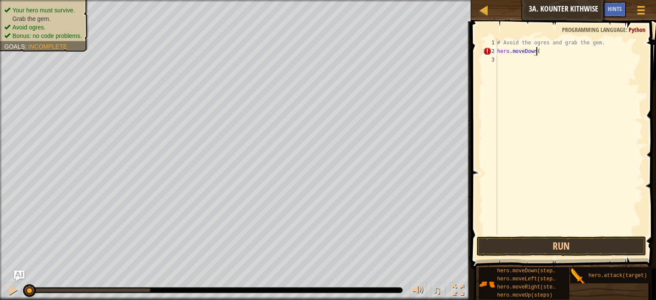
scroll to position [4, 3]
type textarea "hero.moveDown(2)"
click at [525, 105] on div "# Avoid the ogres and grab the gem. hero . moveDown ( 2 )" at bounding box center [569, 145] width 148 height 214
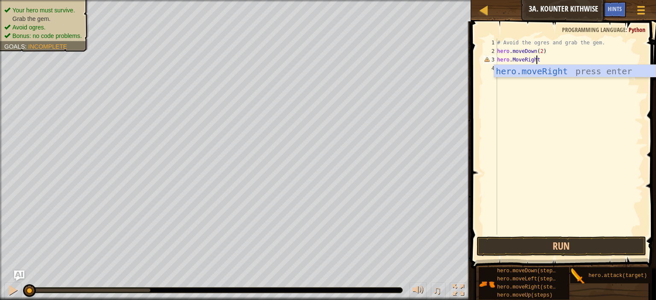
scroll to position [4, 3]
type textarea "hero.MoveRight()"
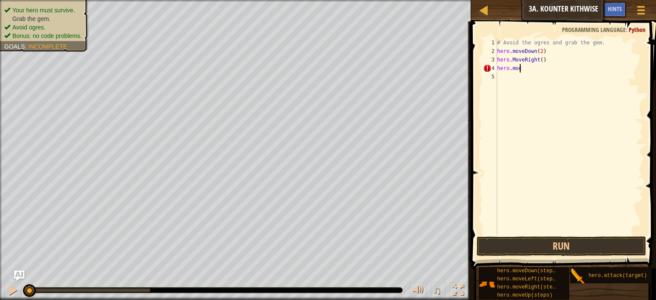
scroll to position [4, 1]
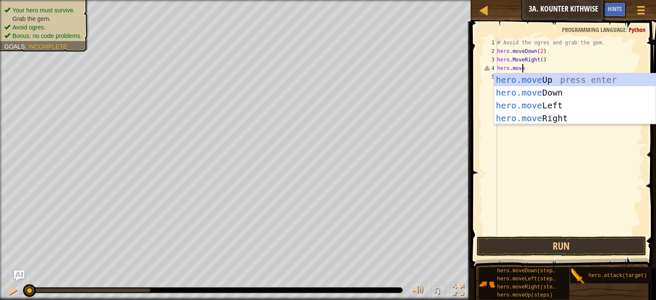
click at [514, 62] on div "# Avoid the ogres and grab the gem. hero . moveDown ( 2 ) hero . MoveRight ( ) …" at bounding box center [569, 145] width 148 height 214
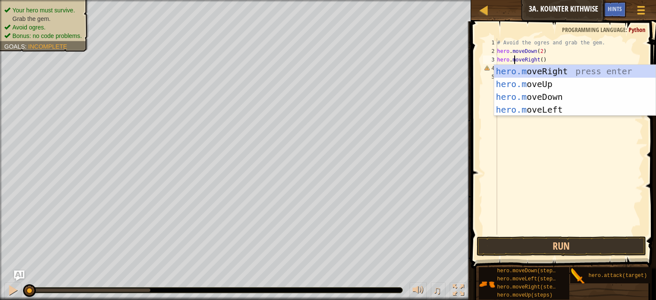
scroll to position [4, 2]
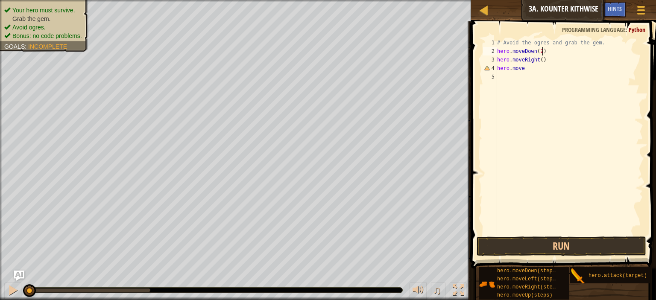
click at [589, 54] on div "# Avoid the ogres and grab the gem. hero . moveDown ( 2 ) hero . moveRight ( ) …" at bounding box center [569, 145] width 148 height 214
type textarea "hero.moveDown(2)"
click at [545, 73] on div "# Avoid the ogres and grab the gem. hero . moveDown ( 2 ) hero . moveRight ( ) …" at bounding box center [569, 145] width 148 height 214
click at [540, 69] on div "# Avoid the ogres and grab the gem. hero . moveDown ( 2 ) hero . moveRight ( ) …" at bounding box center [569, 145] width 148 height 214
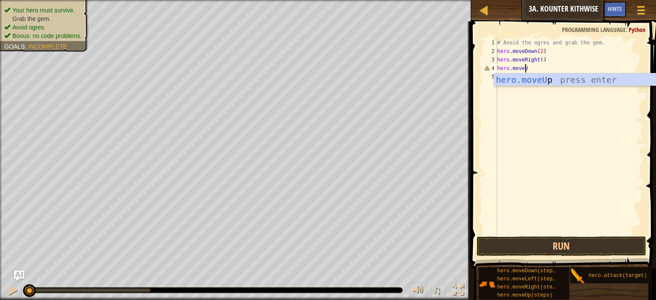
type textarea "hero.moveUp"
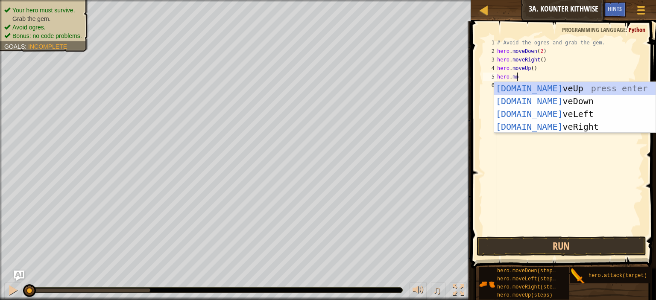
scroll to position [4, 1]
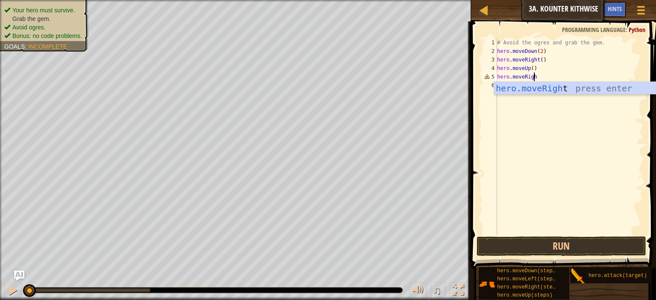
type textarea "hero.moveRight"
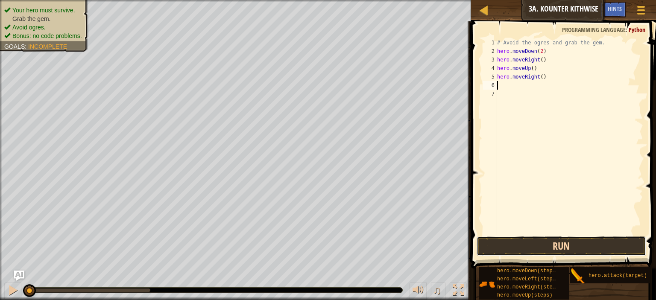
click at [526, 245] on button "Run" at bounding box center [562, 247] width 170 height 20
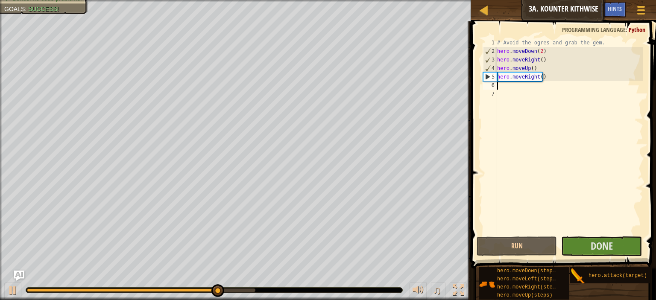
click at [656, 135] on span at bounding box center [565, 133] width 192 height 273
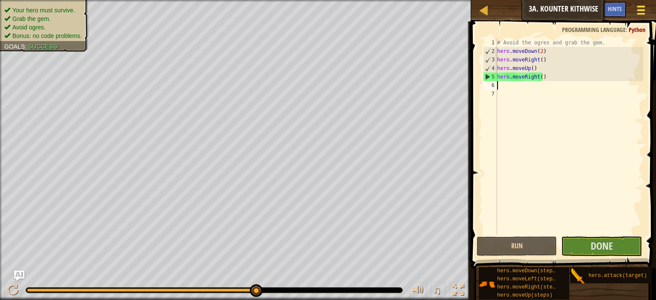
click at [650, 6] on button "Game Menu" at bounding box center [641, 11] width 23 height 21
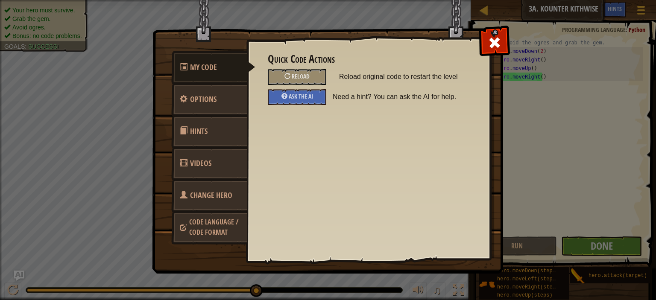
click at [470, 120] on div "Quick Code Actions Reload Reload original code to restart the level Ask the AI …" at bounding box center [368, 135] width 244 height 211
click at [487, 50] on div at bounding box center [494, 40] width 27 height 27
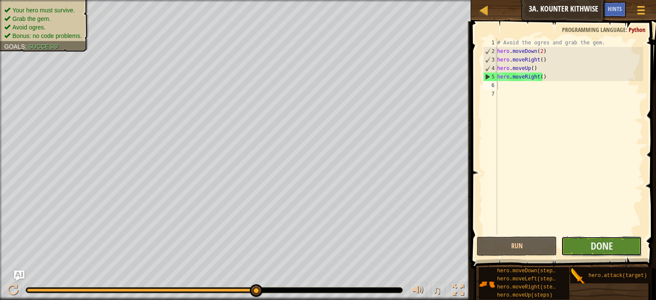
click at [586, 247] on button "Done" at bounding box center [601, 247] width 80 height 20
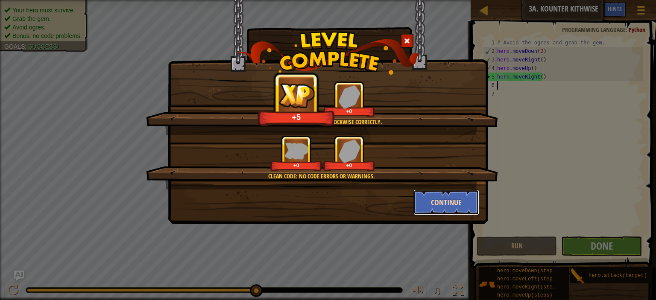
click at [448, 198] on button "Continue" at bounding box center [446, 203] width 66 height 26
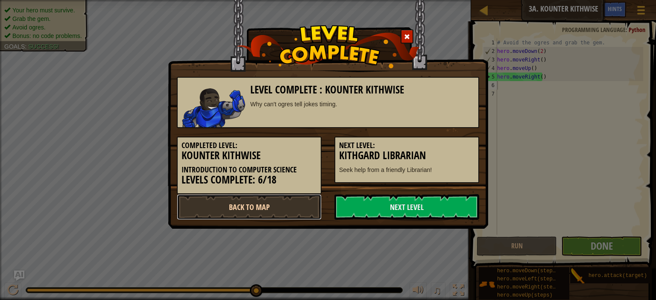
click at [280, 202] on link "Back to Map" at bounding box center [249, 207] width 145 height 26
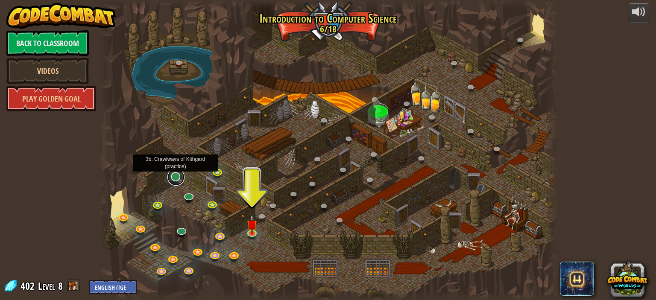
click at [176, 179] on link at bounding box center [175, 177] width 17 height 17
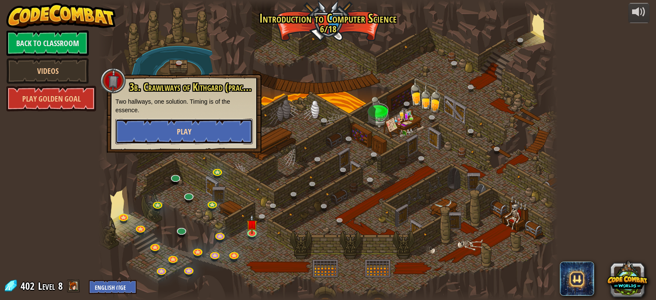
drag, startPoint x: 190, startPoint y: 125, endPoint x: 158, endPoint y: 130, distance: 31.5
click at [158, 130] on button "Play" at bounding box center [184, 132] width 138 height 26
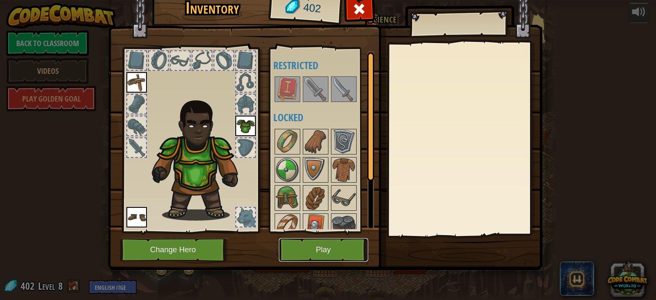
click at [318, 251] on button "Play" at bounding box center [323, 249] width 89 height 23
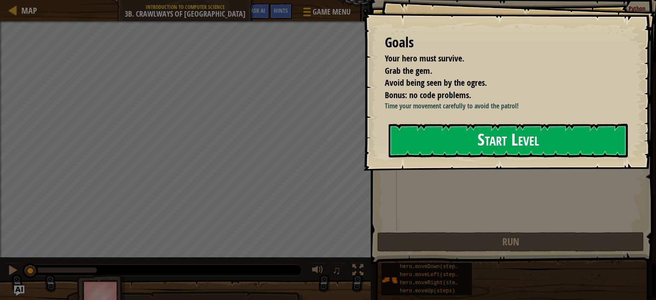
click at [473, 136] on button "Start Level" at bounding box center [508, 141] width 239 height 34
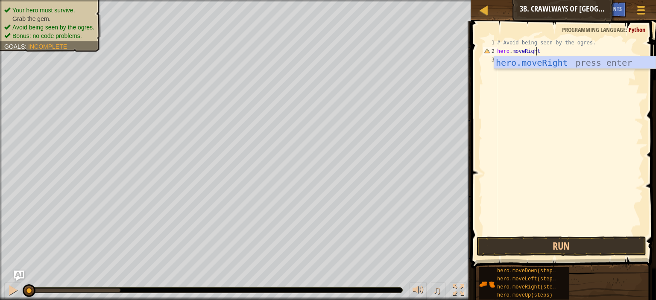
scroll to position [4, 3]
type textarea "hero.moveRight()"
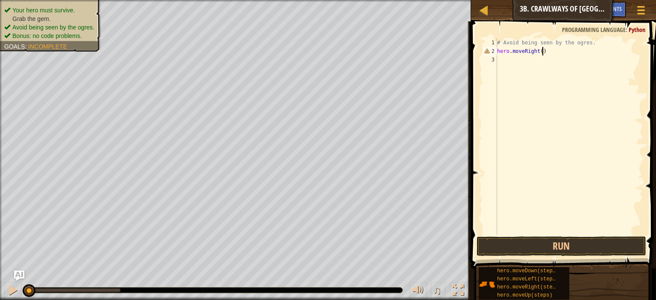
scroll to position [4, 3]
click at [514, 66] on div "# Avoid being seen by the ogres. hero . moveRight ( )" at bounding box center [569, 145] width 148 height 214
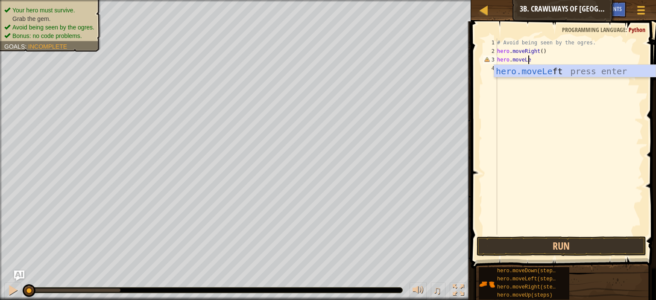
scroll to position [4, 2]
type textarea "hero.moveLeft()"
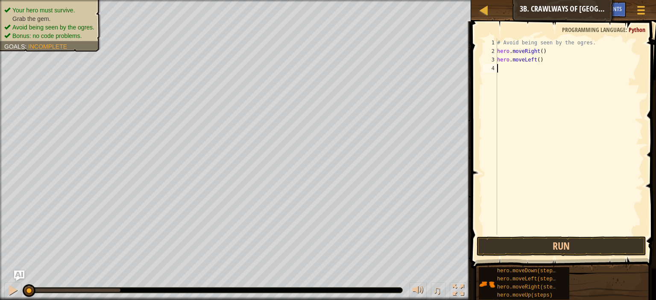
click at [517, 70] on div "# Avoid being seen by the ogres. hero . moveRight ( ) hero . moveLeft ( )" at bounding box center [569, 145] width 148 height 214
click at [536, 244] on button "Run" at bounding box center [562, 247] width 170 height 20
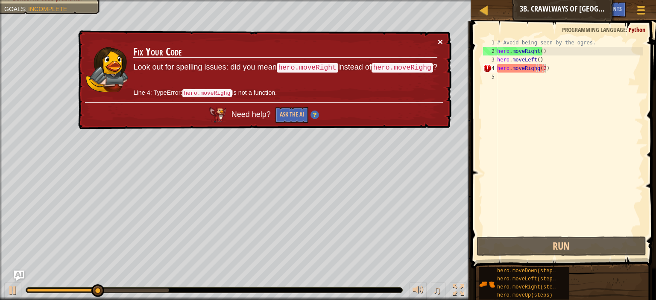
click at [439, 40] on button "×" at bounding box center [440, 41] width 5 height 9
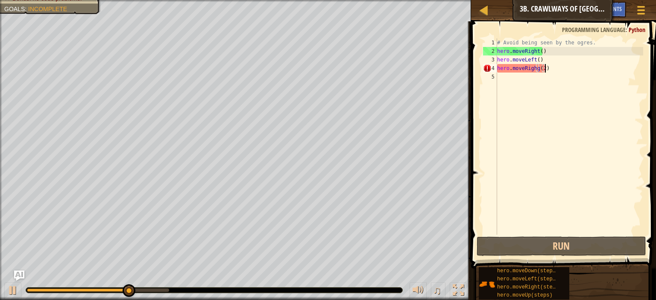
click at [535, 70] on div "# Avoid being seen by the ogres. hero . moveRight ( ) hero . moveLeft ( ) hero …" at bounding box center [569, 145] width 148 height 214
click at [534, 69] on div "# Avoid being seen by the ogres. hero . moveRight ( ) hero . moveLeft ( ) hero …" at bounding box center [569, 145] width 148 height 214
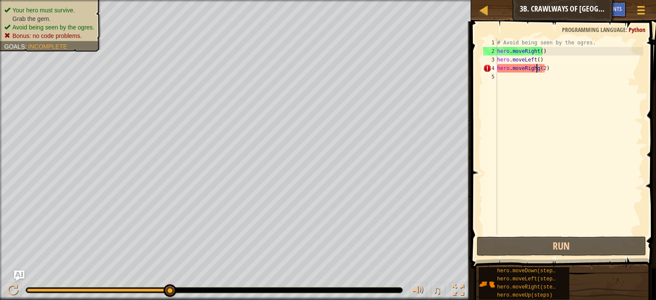
scroll to position [4, 3]
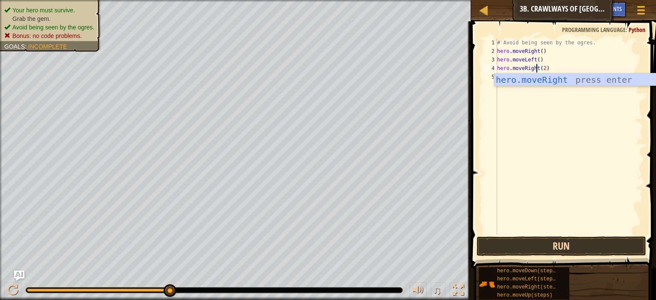
drag, startPoint x: 525, startPoint y: 248, endPoint x: 537, endPoint y: 249, distance: 12.4
drag, startPoint x: 537, startPoint y: 249, endPoint x: 567, endPoint y: 245, distance: 30.2
drag, startPoint x: 567, startPoint y: 245, endPoint x: 598, endPoint y: 247, distance: 30.9
type textarea "hero.moveRight(2)"
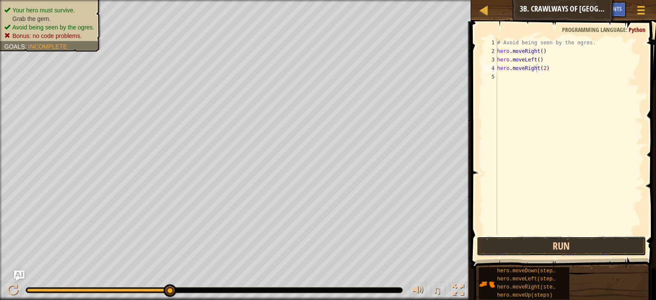
click at [598, 247] on button "Run" at bounding box center [562, 247] width 170 height 20
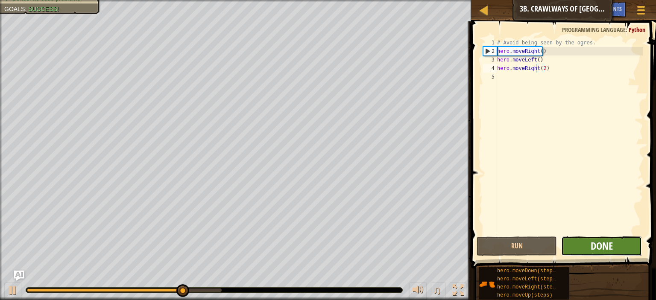
click at [597, 243] on span "Done" at bounding box center [602, 246] width 22 height 14
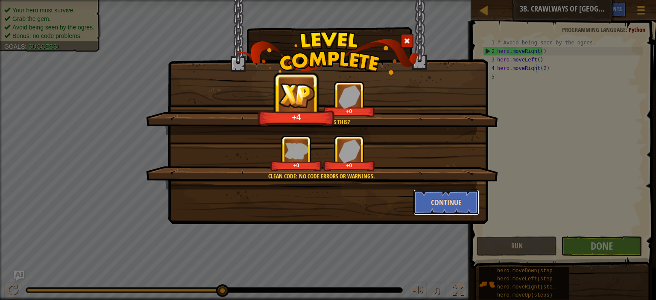
click at [443, 196] on button "Continue" at bounding box center [446, 203] width 66 height 26
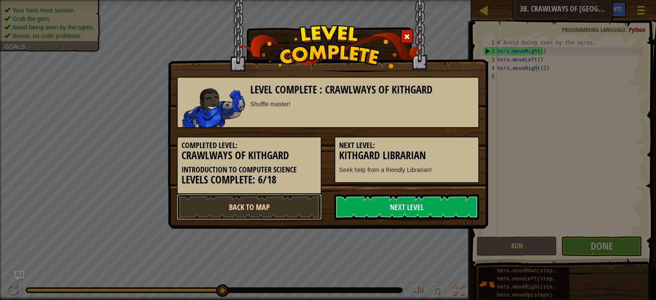
click at [299, 200] on link "Back to Map" at bounding box center [249, 207] width 145 height 26
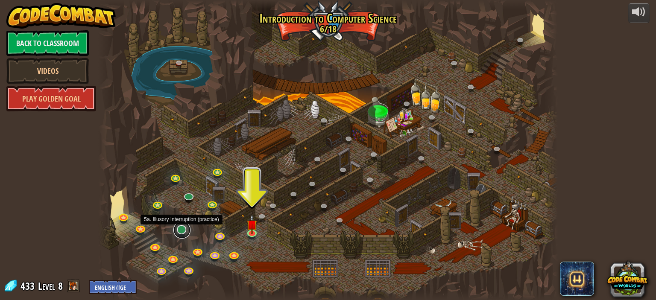
click at [176, 230] on link at bounding box center [181, 230] width 17 height 17
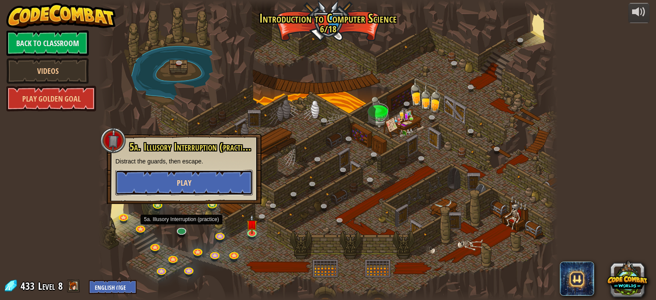
click at [194, 176] on button "Play" at bounding box center [184, 183] width 138 height 26
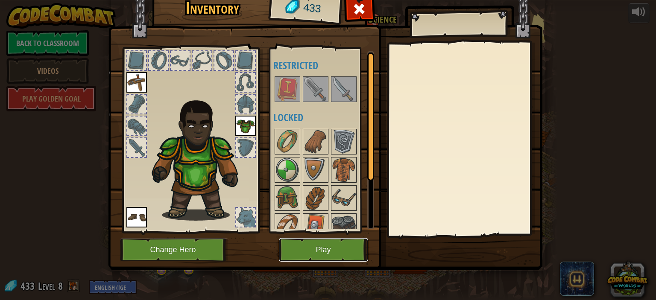
click at [330, 253] on button "Play" at bounding box center [323, 249] width 89 height 23
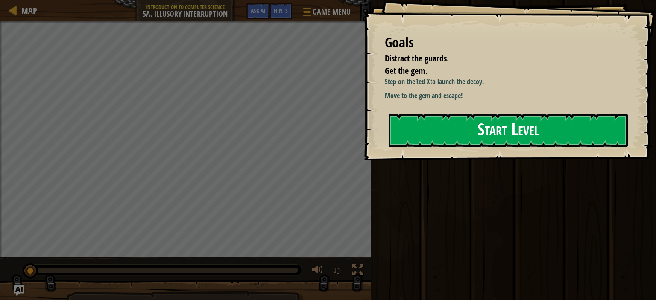
click at [484, 140] on button "Start Level" at bounding box center [508, 131] width 239 height 34
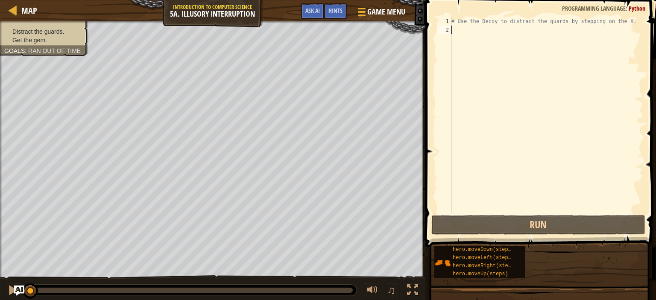
click at [562, 129] on div "# Use the Decoy to distract the guards by stepping on the X." at bounding box center [546, 124] width 193 height 214
click at [490, 100] on div "# Use the Decoy to distract the guards by stepping on the X." at bounding box center [546, 124] width 193 height 214
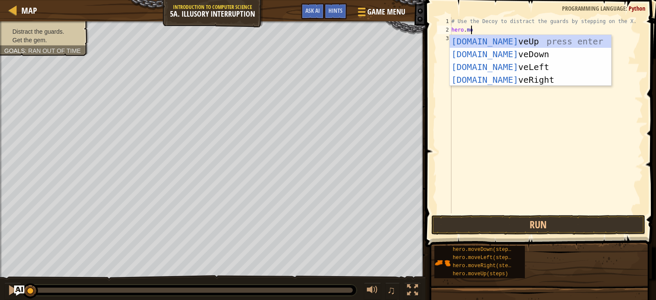
scroll to position [4, 1]
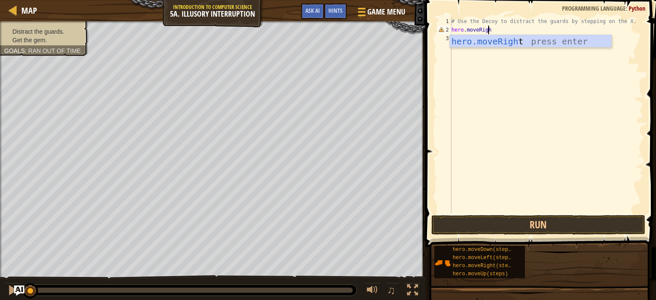
type textarea "hero.moveRight"
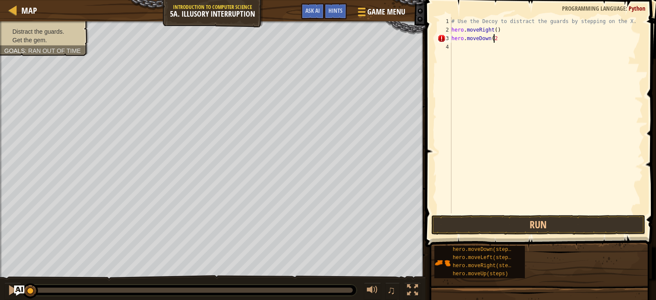
scroll to position [4, 3]
type textarea "hero.moveDown(2)"
type textarea "hero.moveUp(2)"
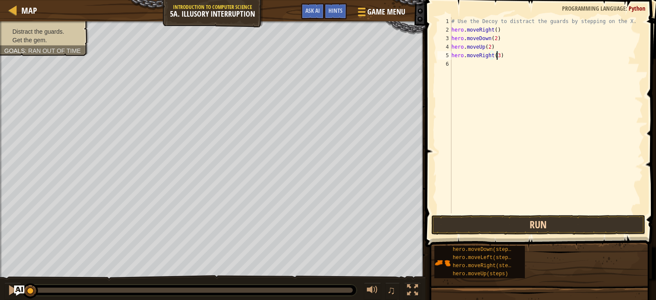
type textarea "hero.moveRight(3)"
click at [497, 229] on button "Run" at bounding box center [538, 225] width 214 height 20
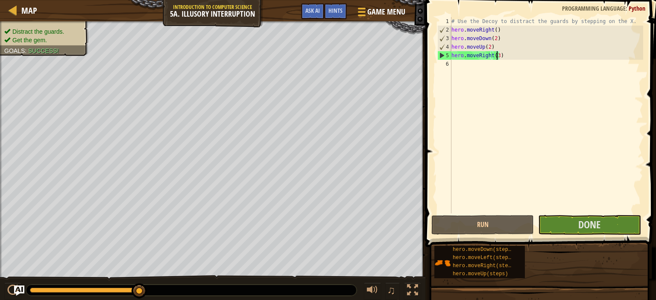
click at [575, 229] on button "Done" at bounding box center [589, 225] width 103 height 20
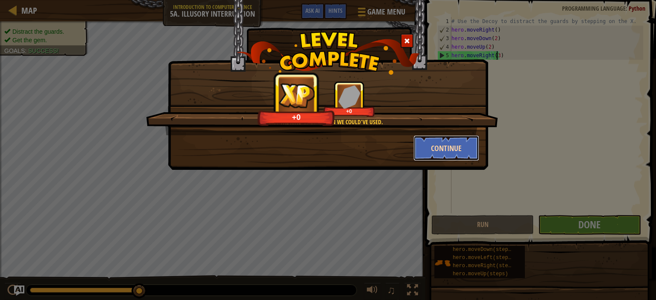
click at [437, 141] on button "Continue" at bounding box center [446, 148] width 66 height 26
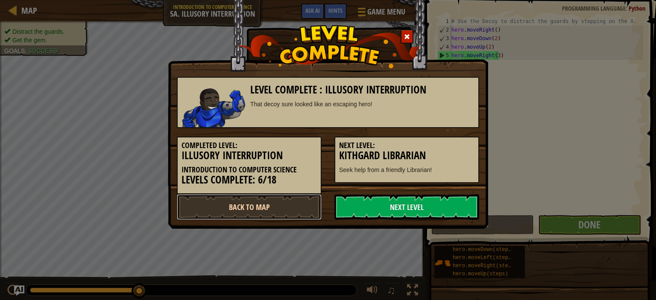
click at [275, 201] on link "Back to Map" at bounding box center [249, 207] width 145 height 26
